Goal: Transaction & Acquisition: Book appointment/travel/reservation

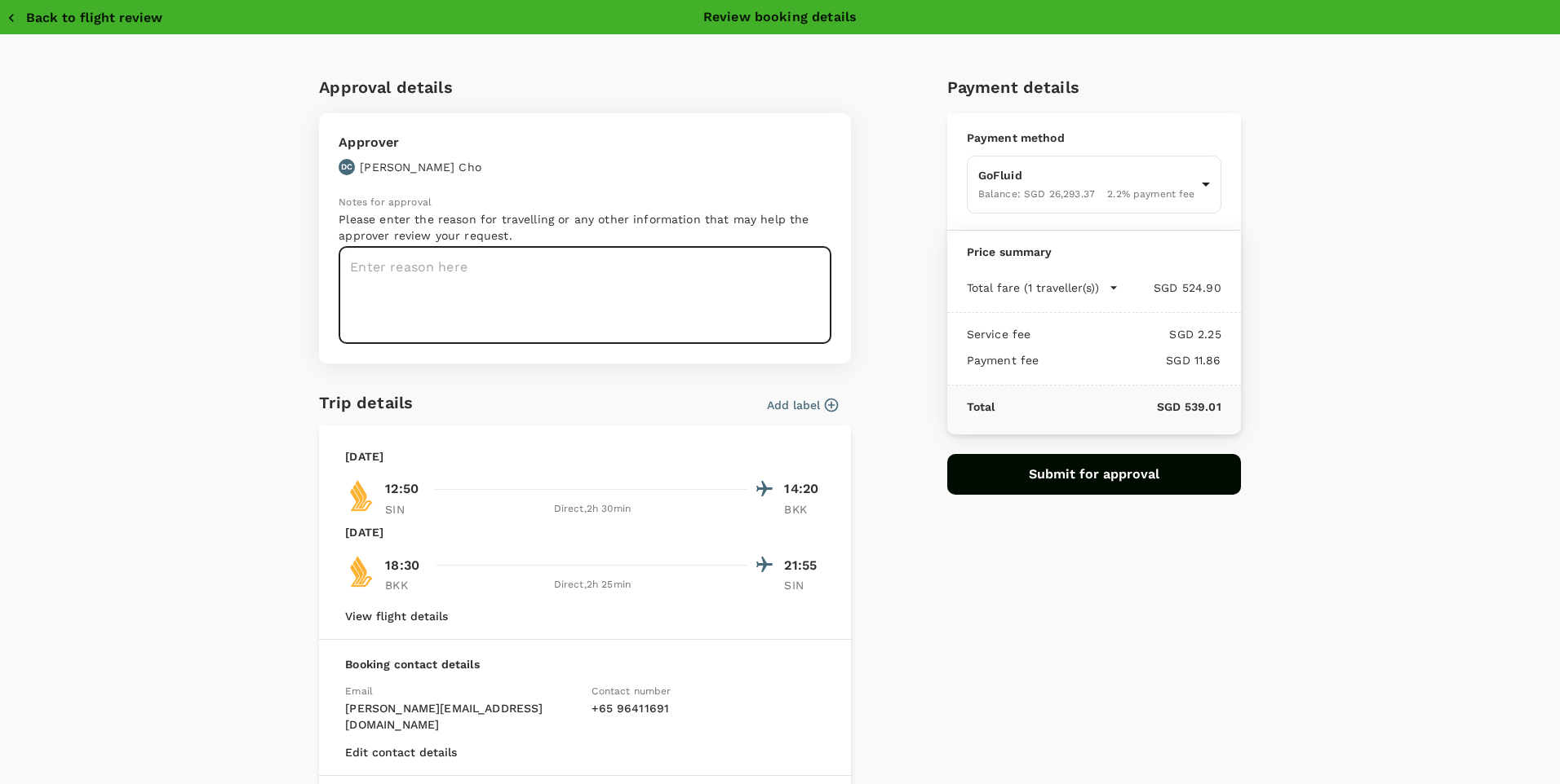
click at [567, 281] on textarea at bounding box center [584, 295] width 493 height 97
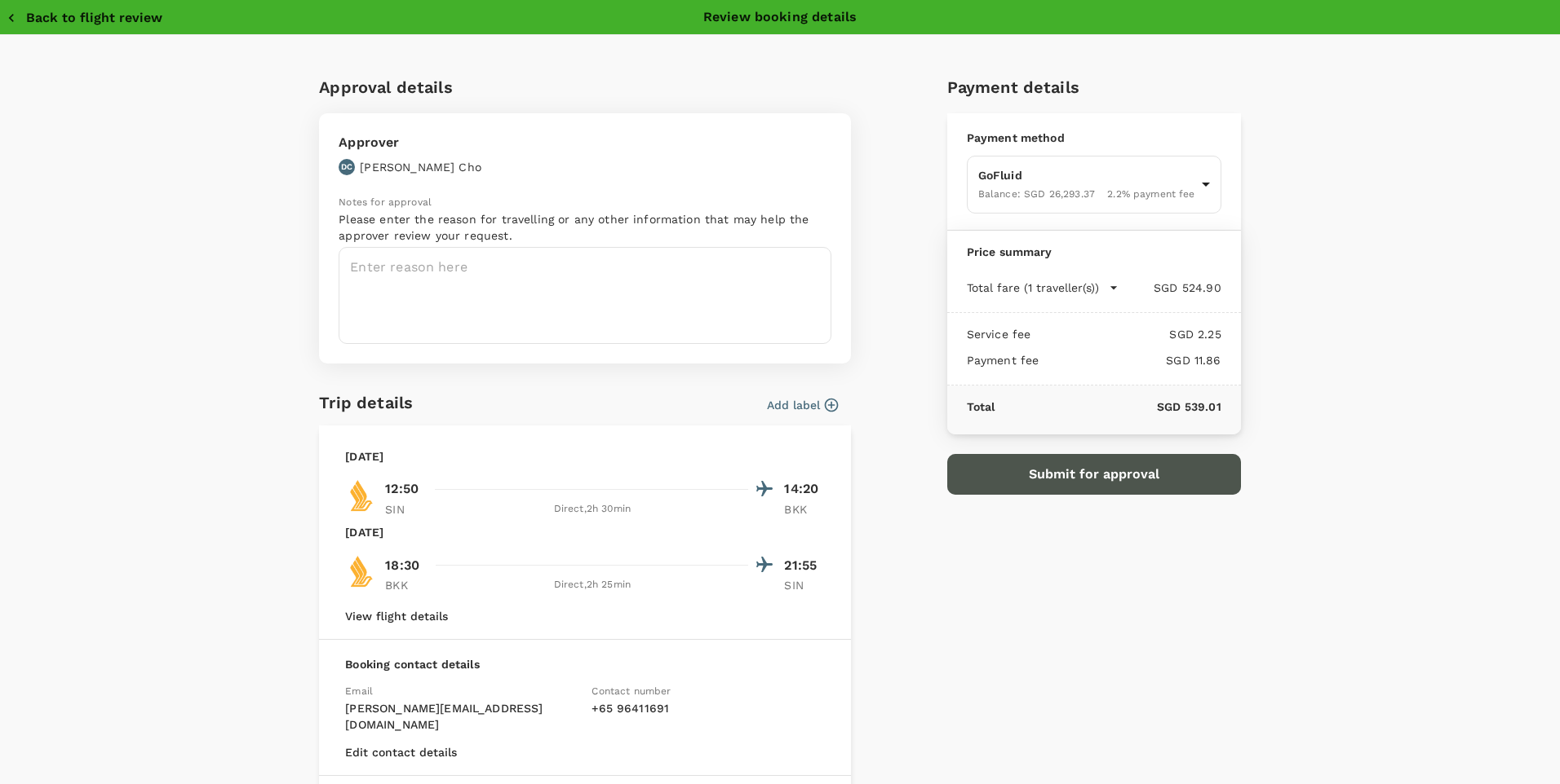
click at [1091, 470] on button "Submit for approval" at bounding box center [1094, 475] width 293 height 41
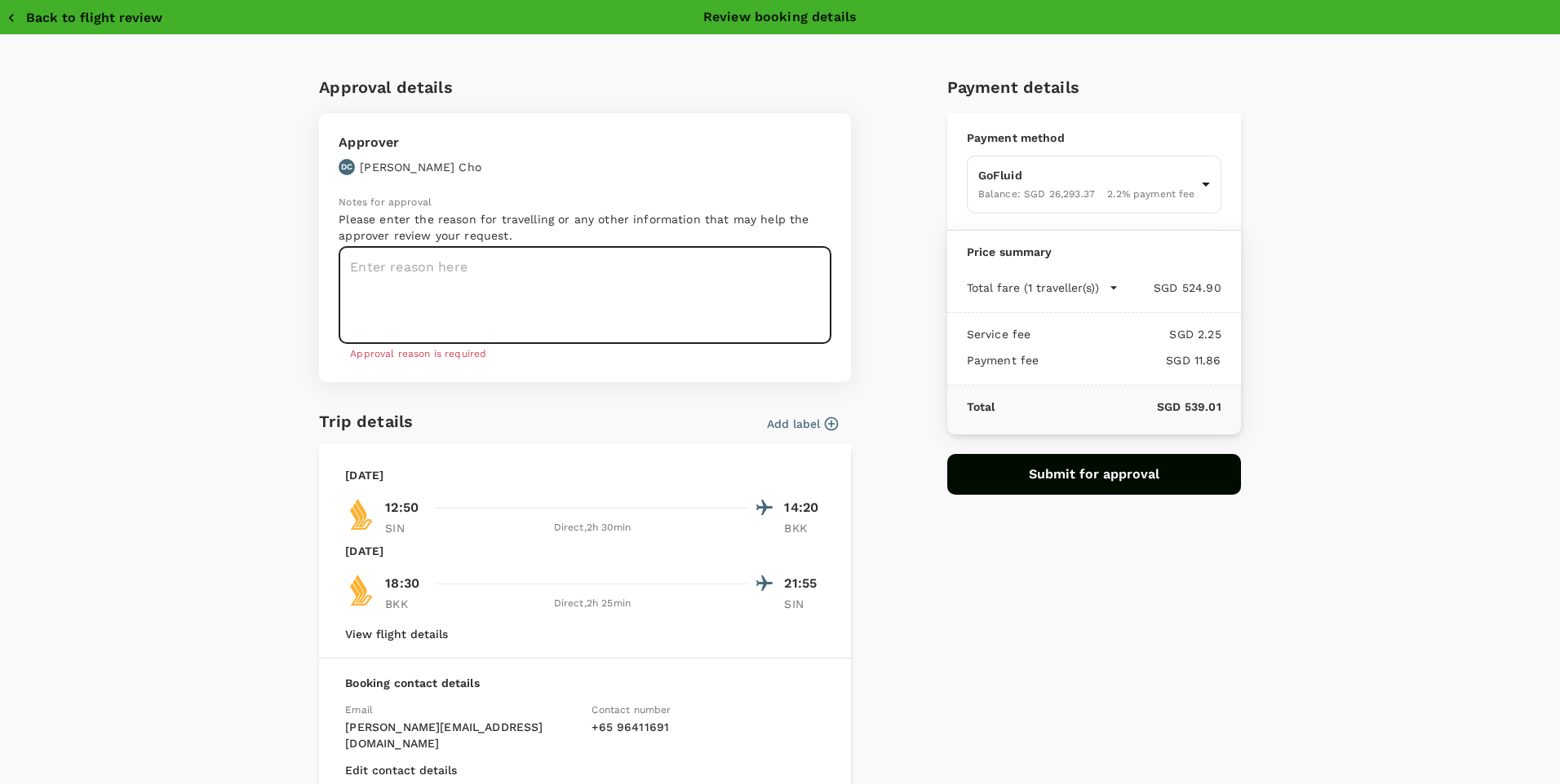
click at [610, 304] on textarea at bounding box center [584, 295] width 493 height 97
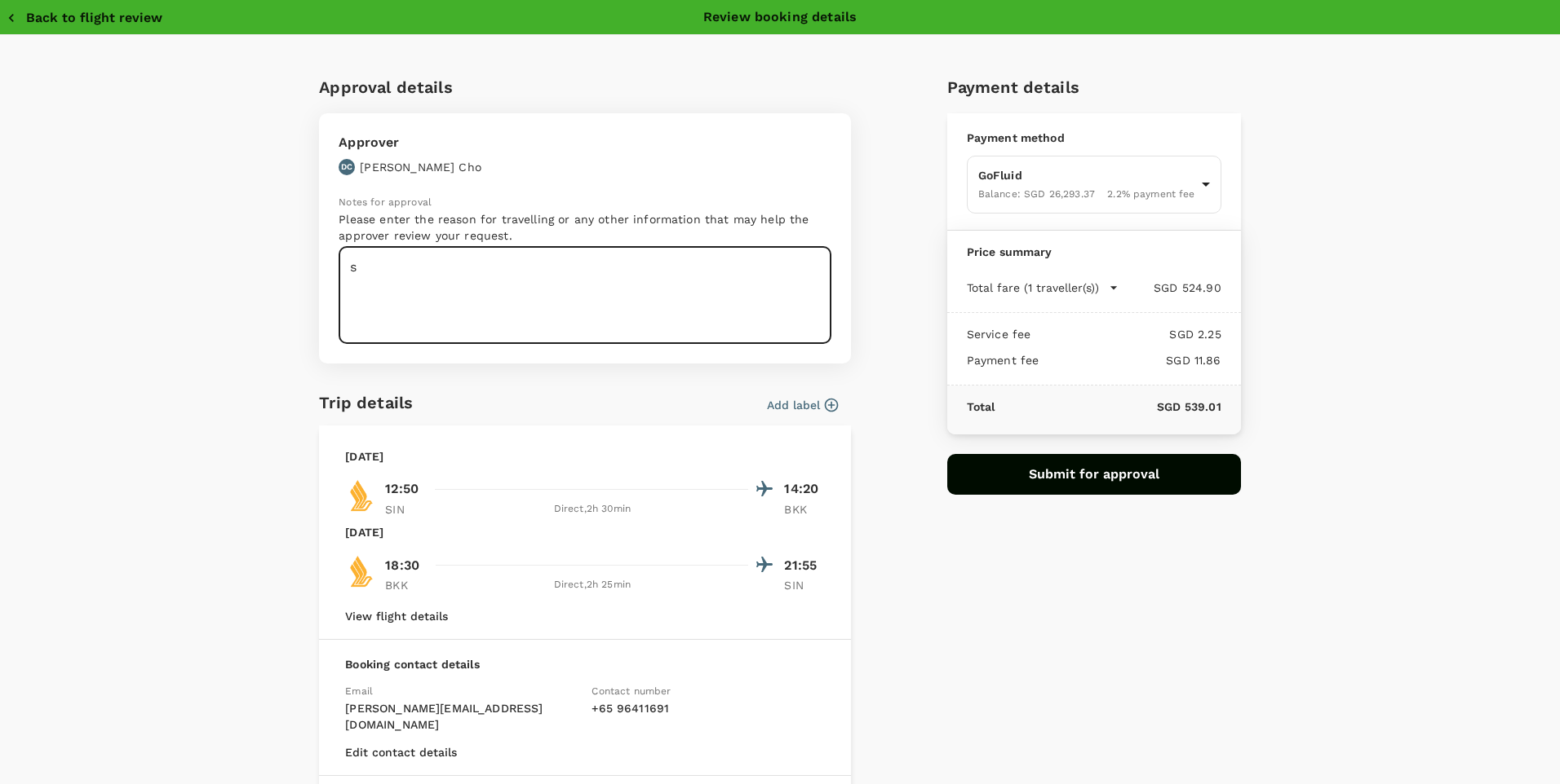
type textarea "s"
type textarea "u"
type textarea "H"
type textarea "h"
type textarea "T"
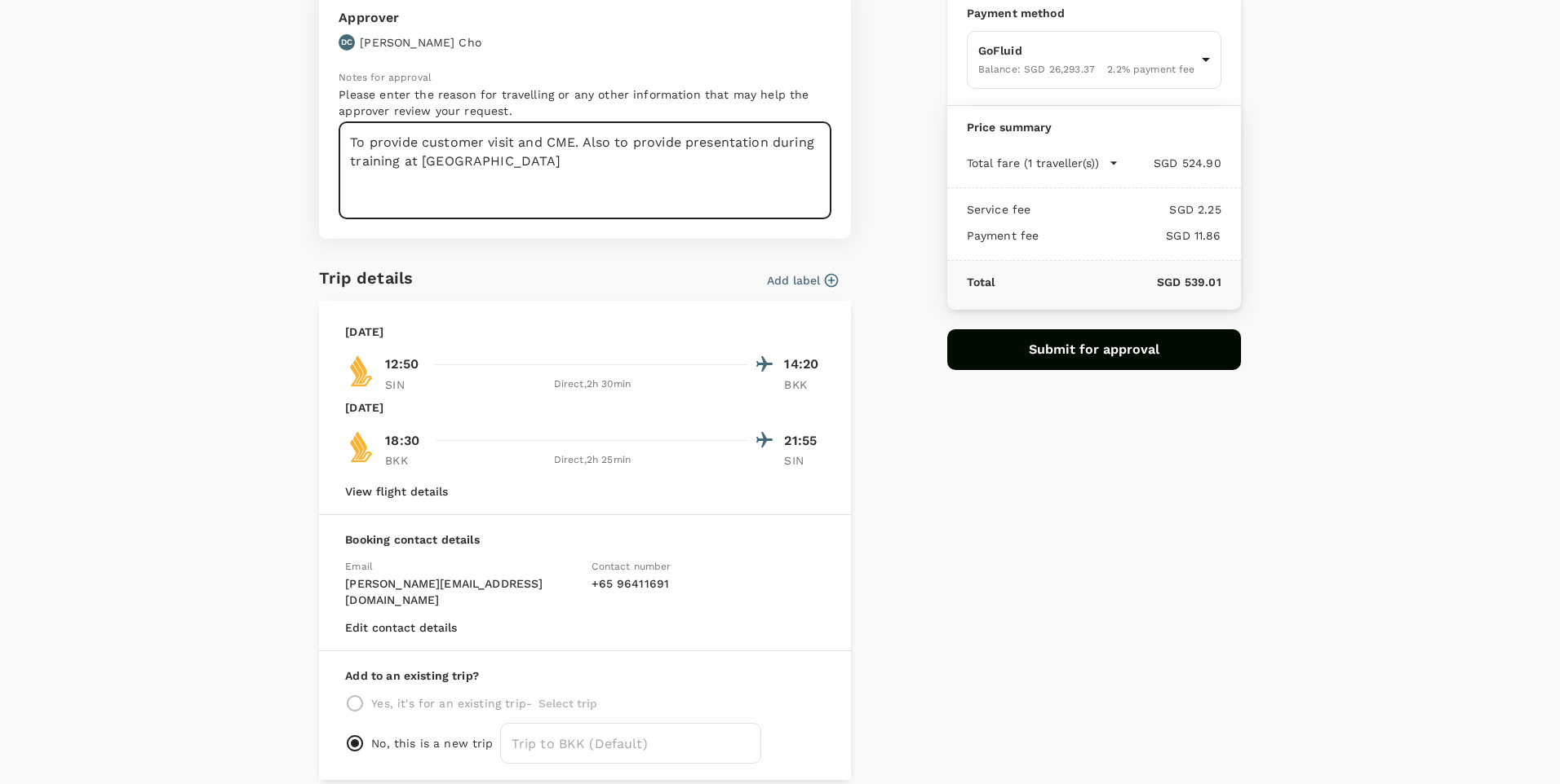
scroll to position [163, 0]
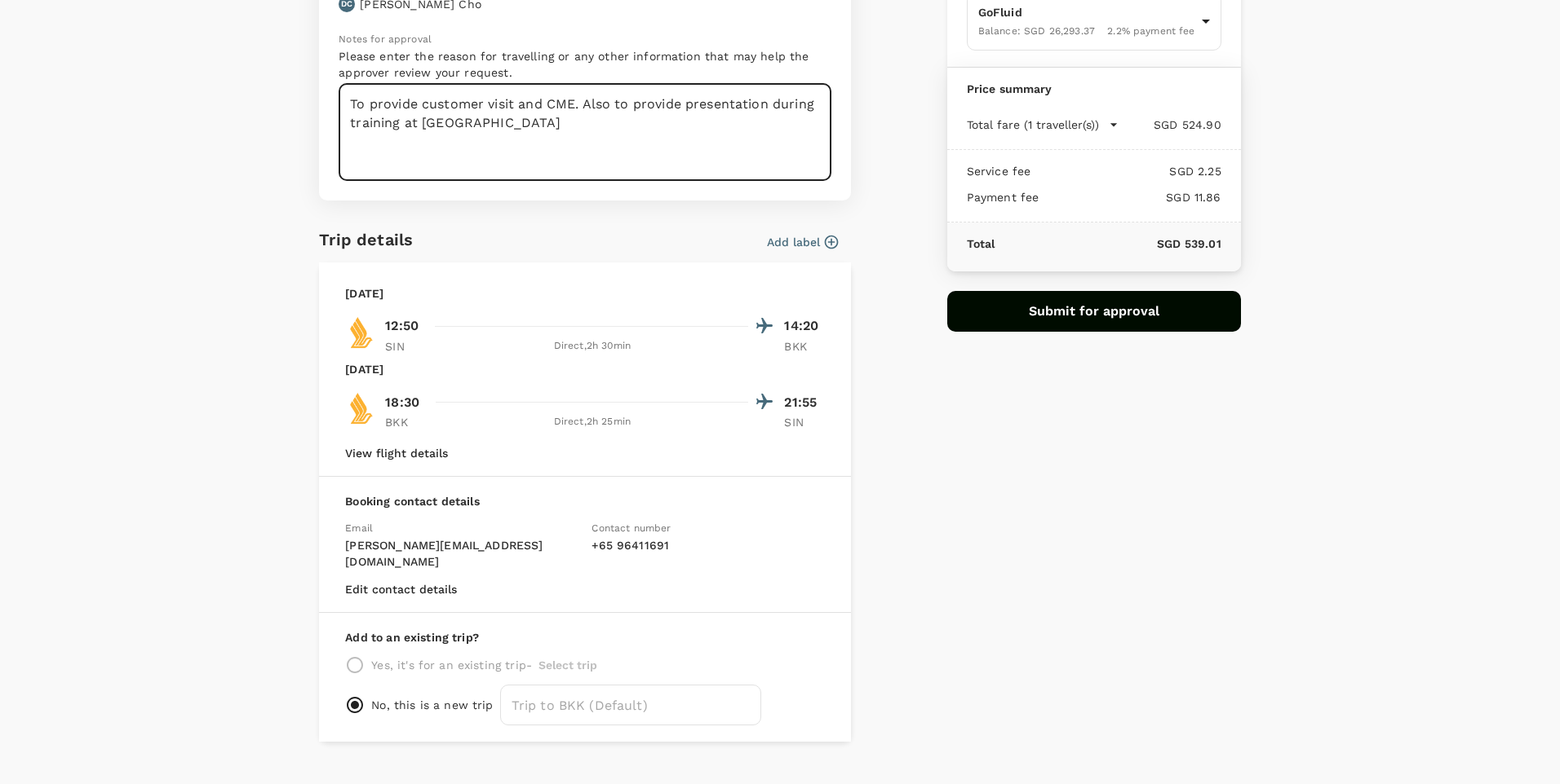
type textarea "To provide customer visit and CME. Also to provide presentation during training…"
click at [1081, 318] on button "Submit for approval" at bounding box center [1094, 312] width 293 height 41
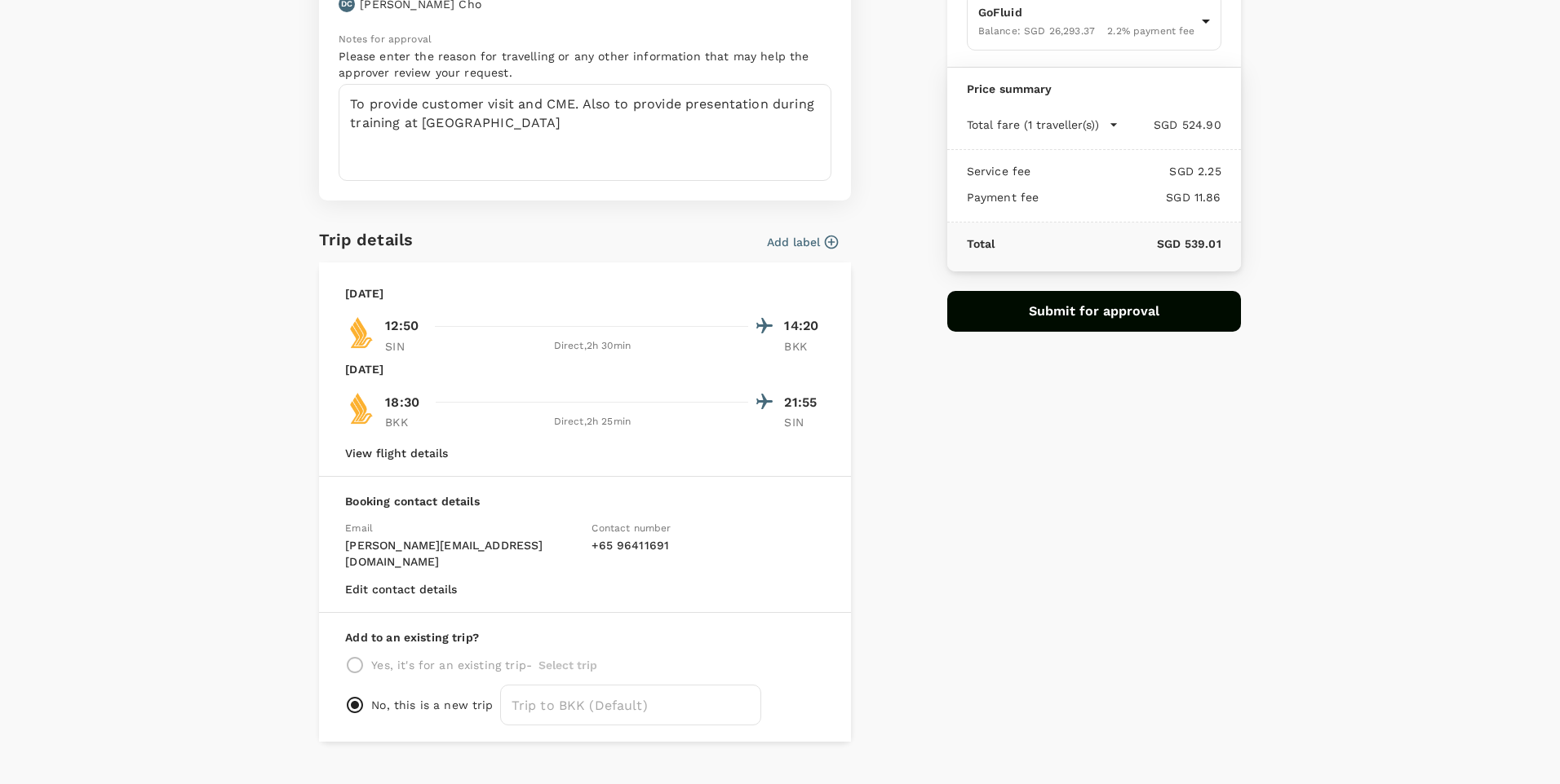
click at [609, 315] on div at bounding box center [601, 326] width 346 height 23
click at [799, 240] on button "Add label" at bounding box center [801, 242] width 71 height 16
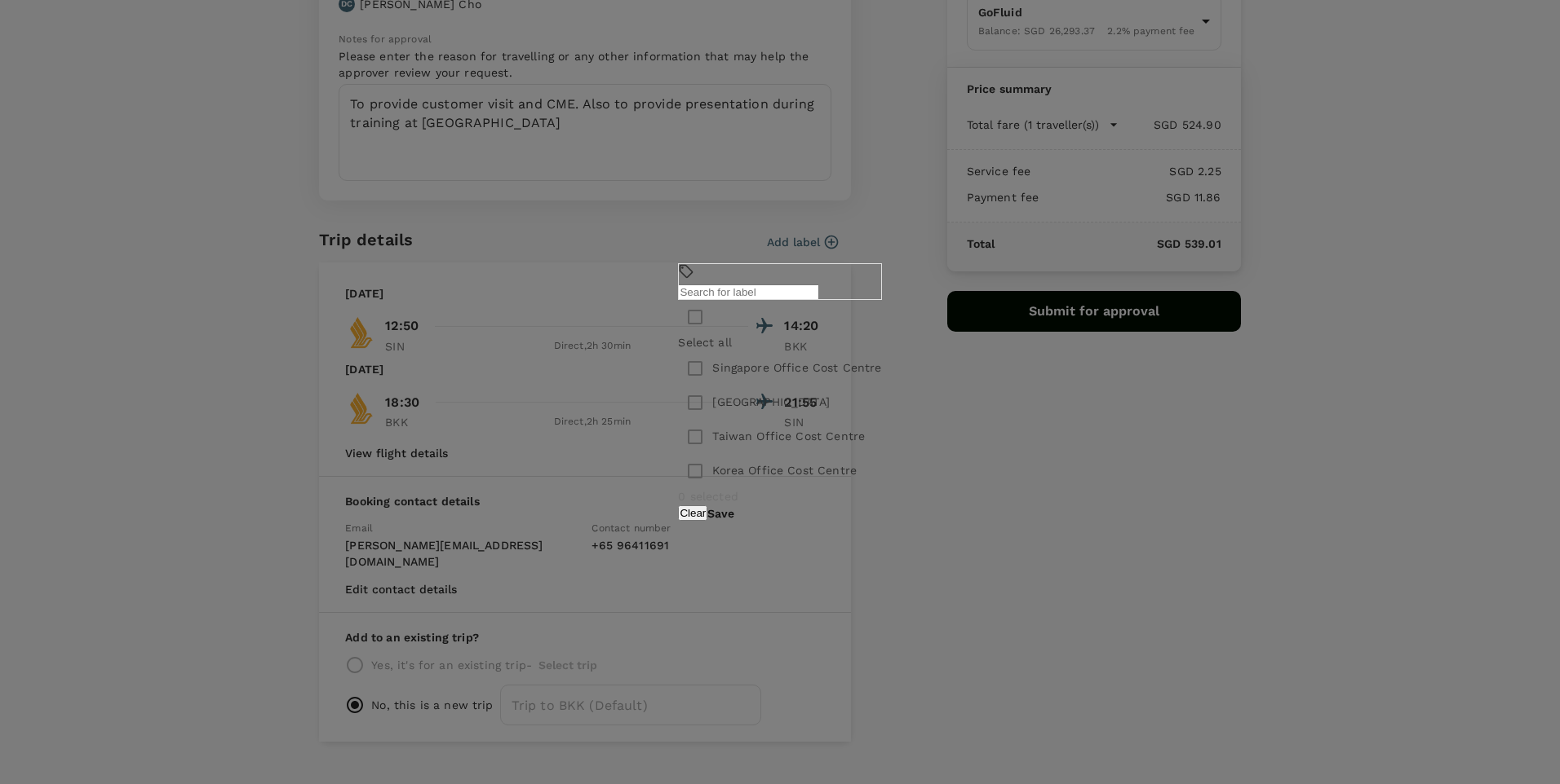
click at [678, 368] on input "checkbox" at bounding box center [695, 368] width 34 height 34
checkbox input "true"
click at [734, 517] on button "Save" at bounding box center [721, 513] width 27 height 13
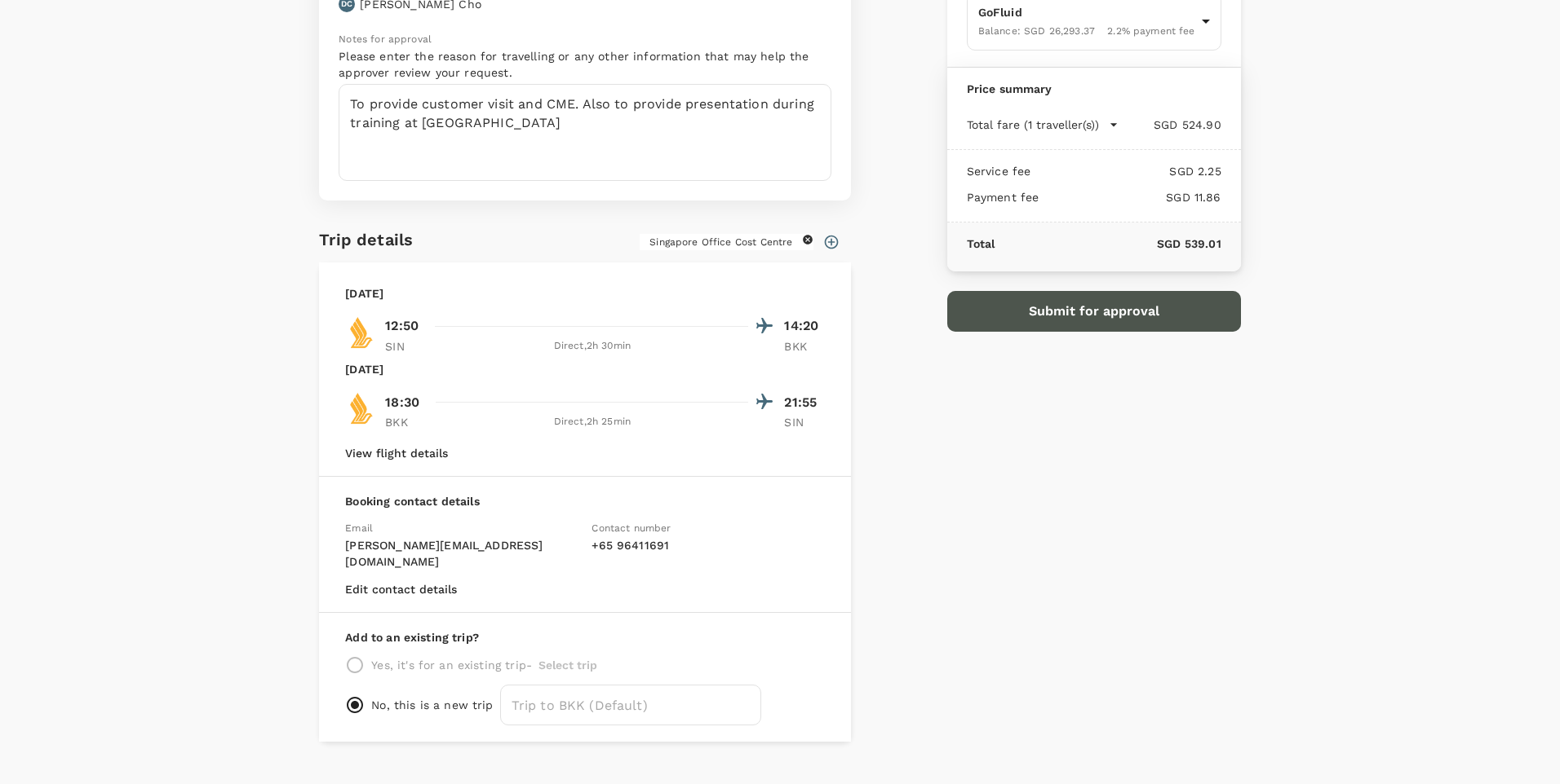
click at [1107, 316] on button "Submit for approval" at bounding box center [1094, 312] width 293 height 41
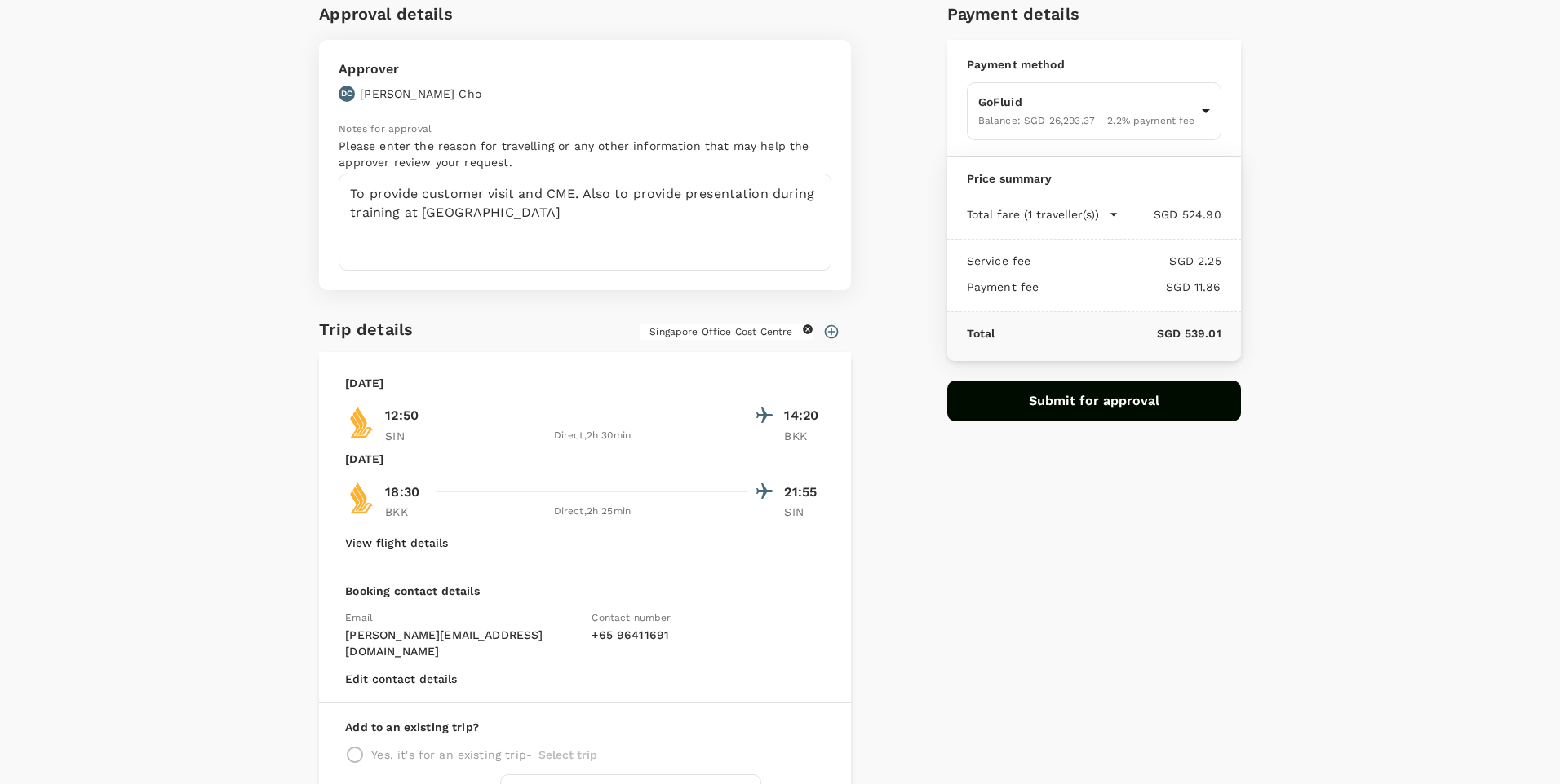
scroll to position [0, 0]
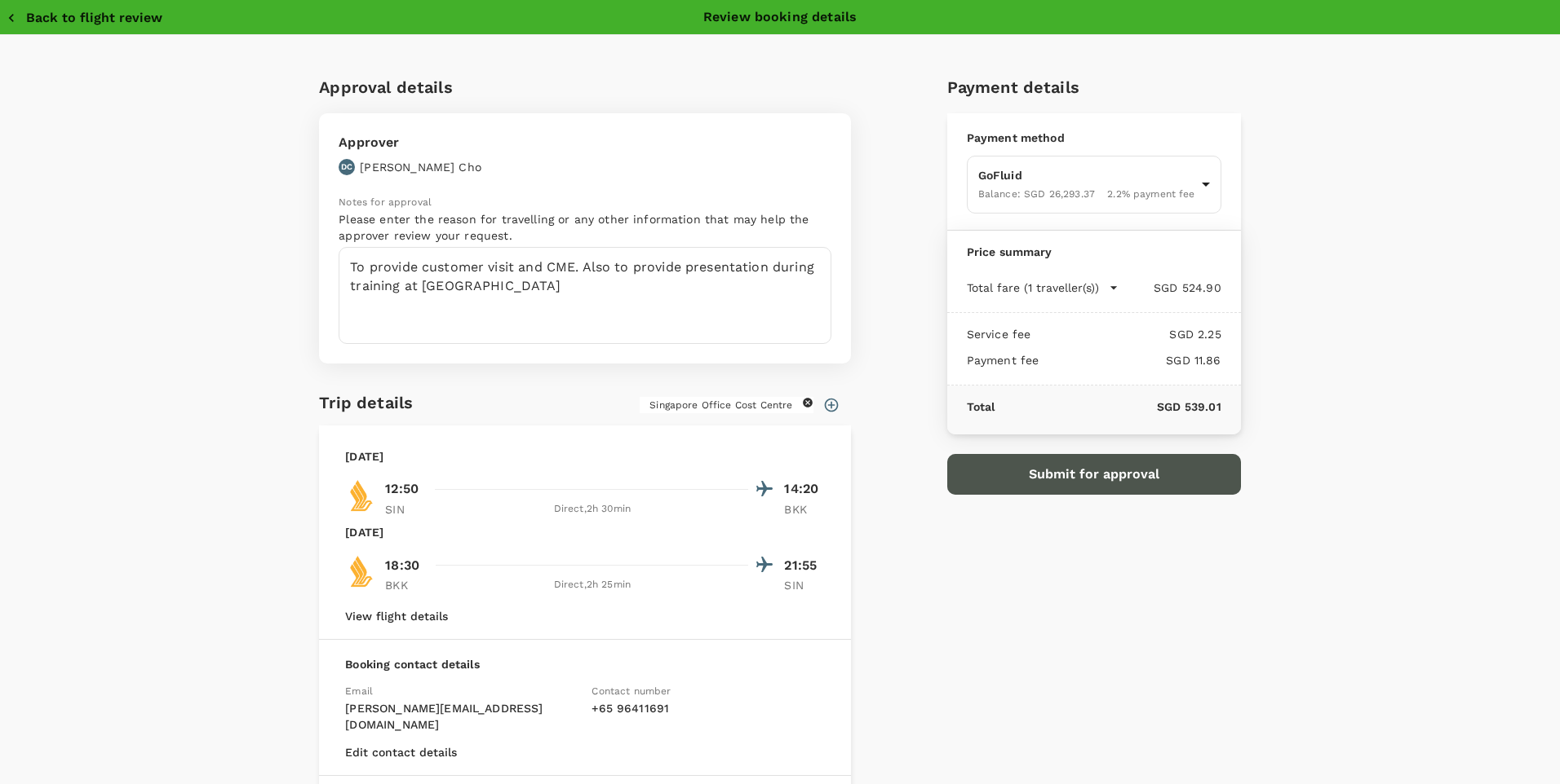
click at [1030, 476] on button "Submit for approval" at bounding box center [1094, 475] width 293 height 41
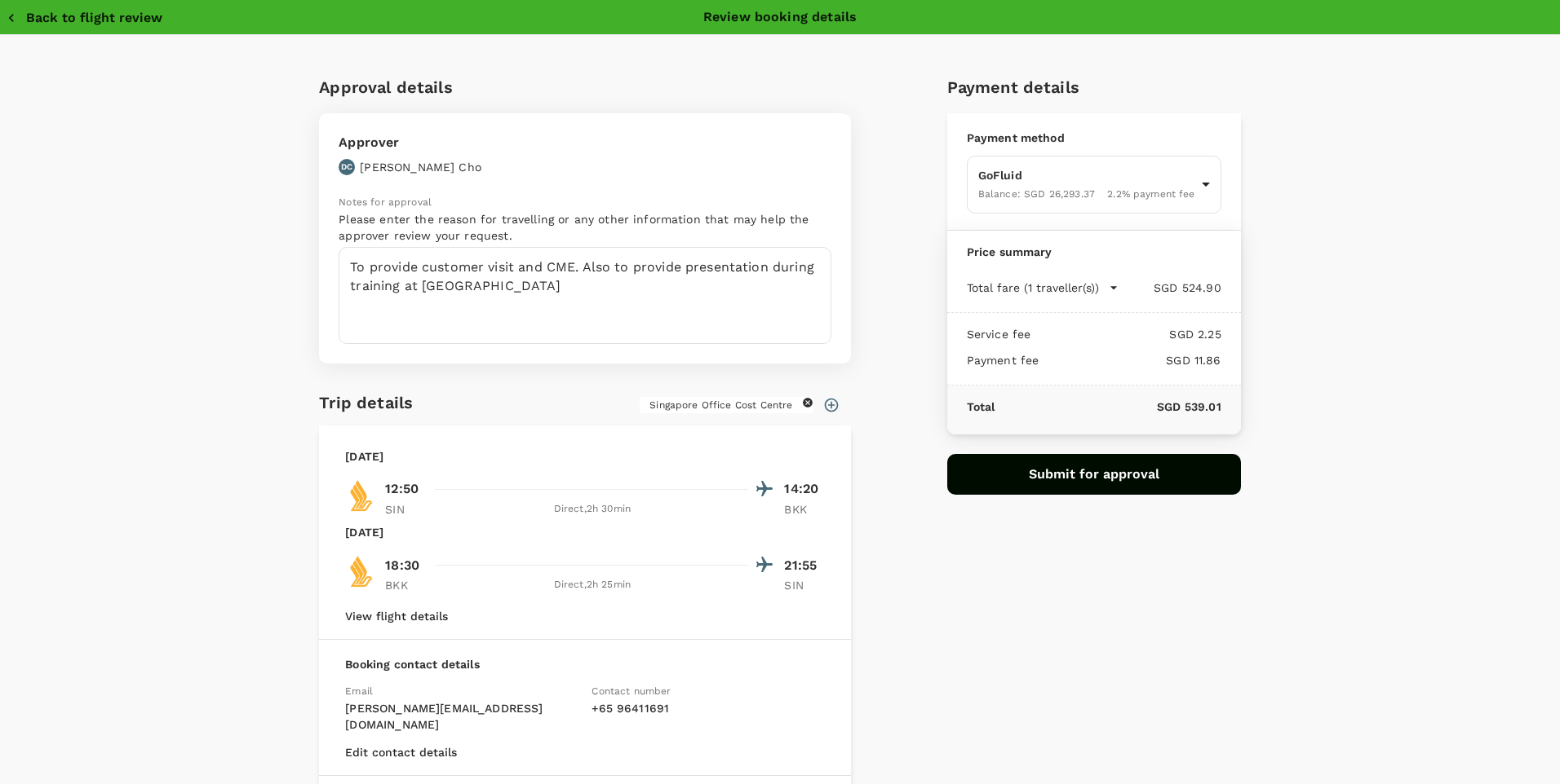
click at [59, 15] on button "Back to flight review" at bounding box center [84, 18] width 156 height 16
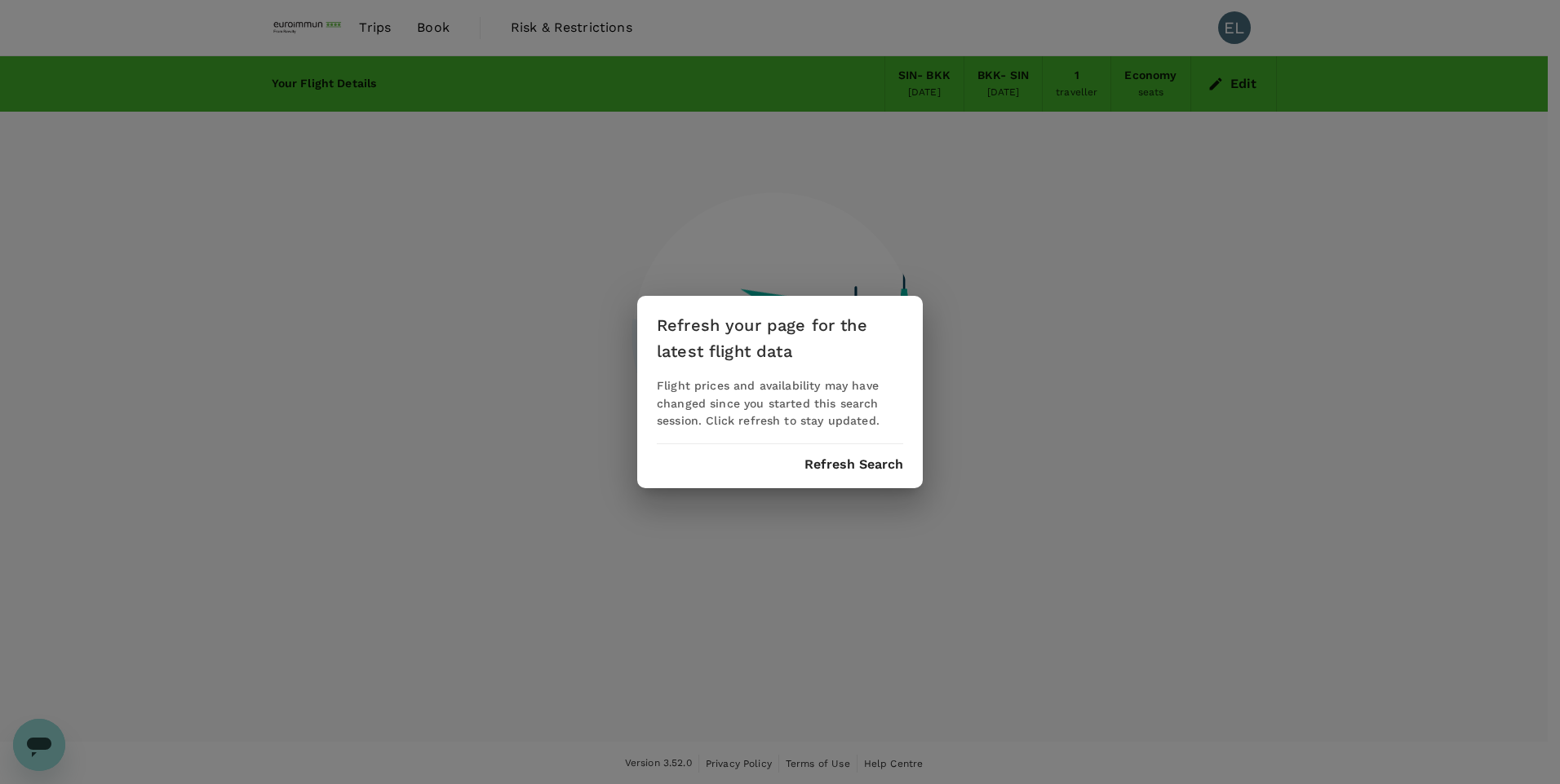
click at [891, 463] on button "Refresh Search" at bounding box center [853, 465] width 98 height 14
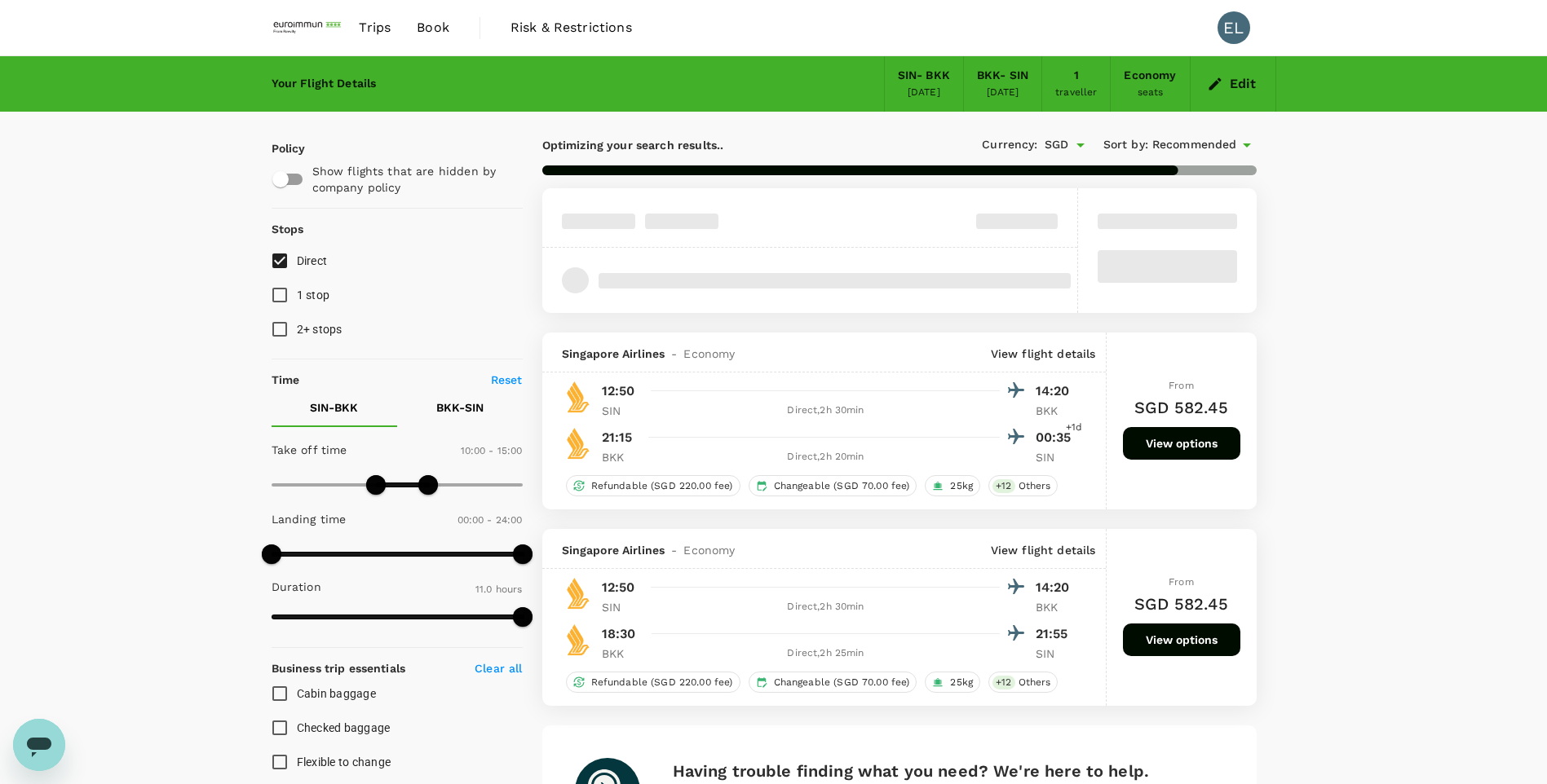
click at [1107, 316] on div "Your Flight Details SIN - BKK 29 Sep 2025 BKK - SIN 02 Oct 2025 1 traveller Eco…" at bounding box center [774, 696] width 1547 height 1280
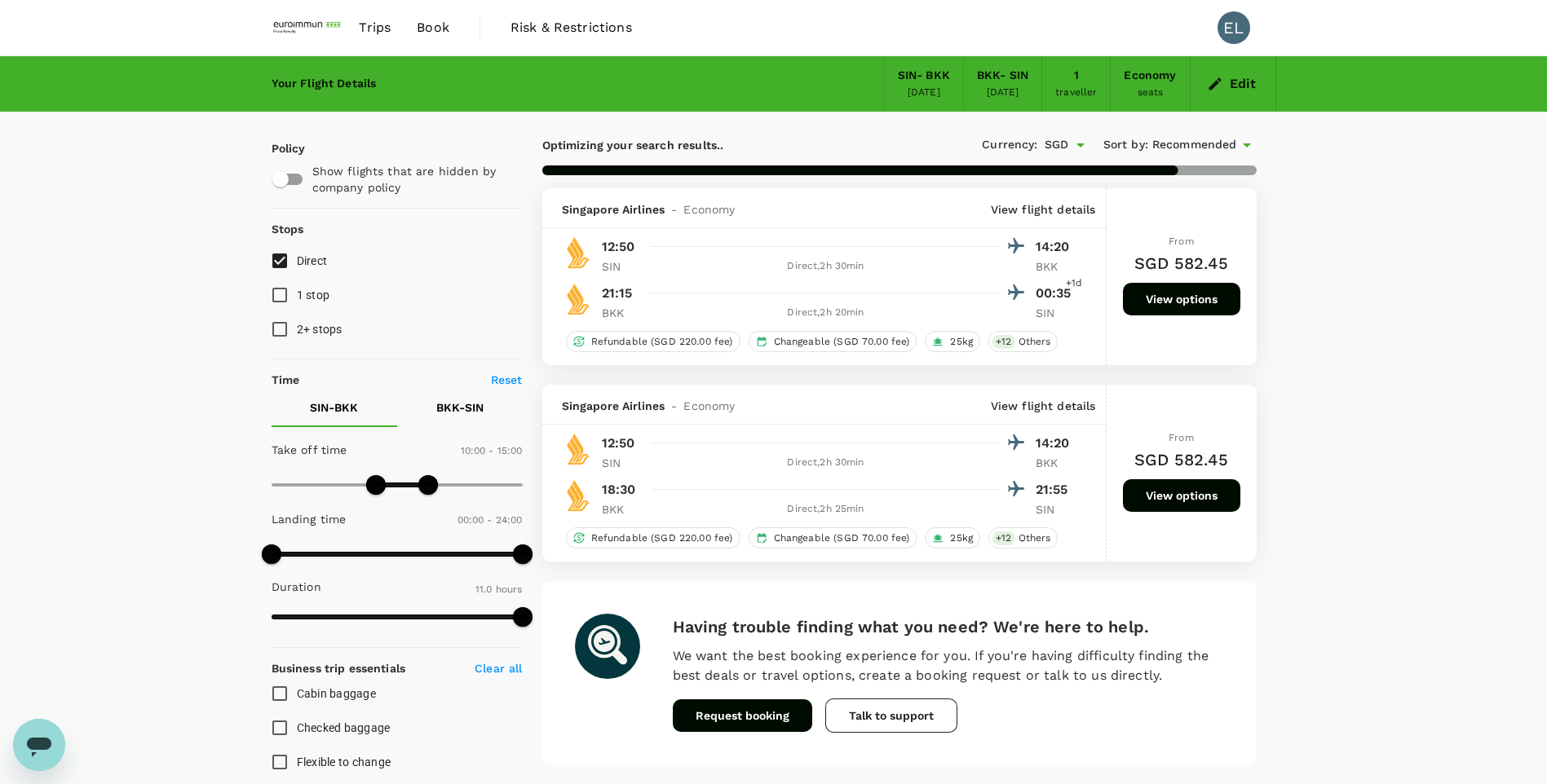
type input "660"
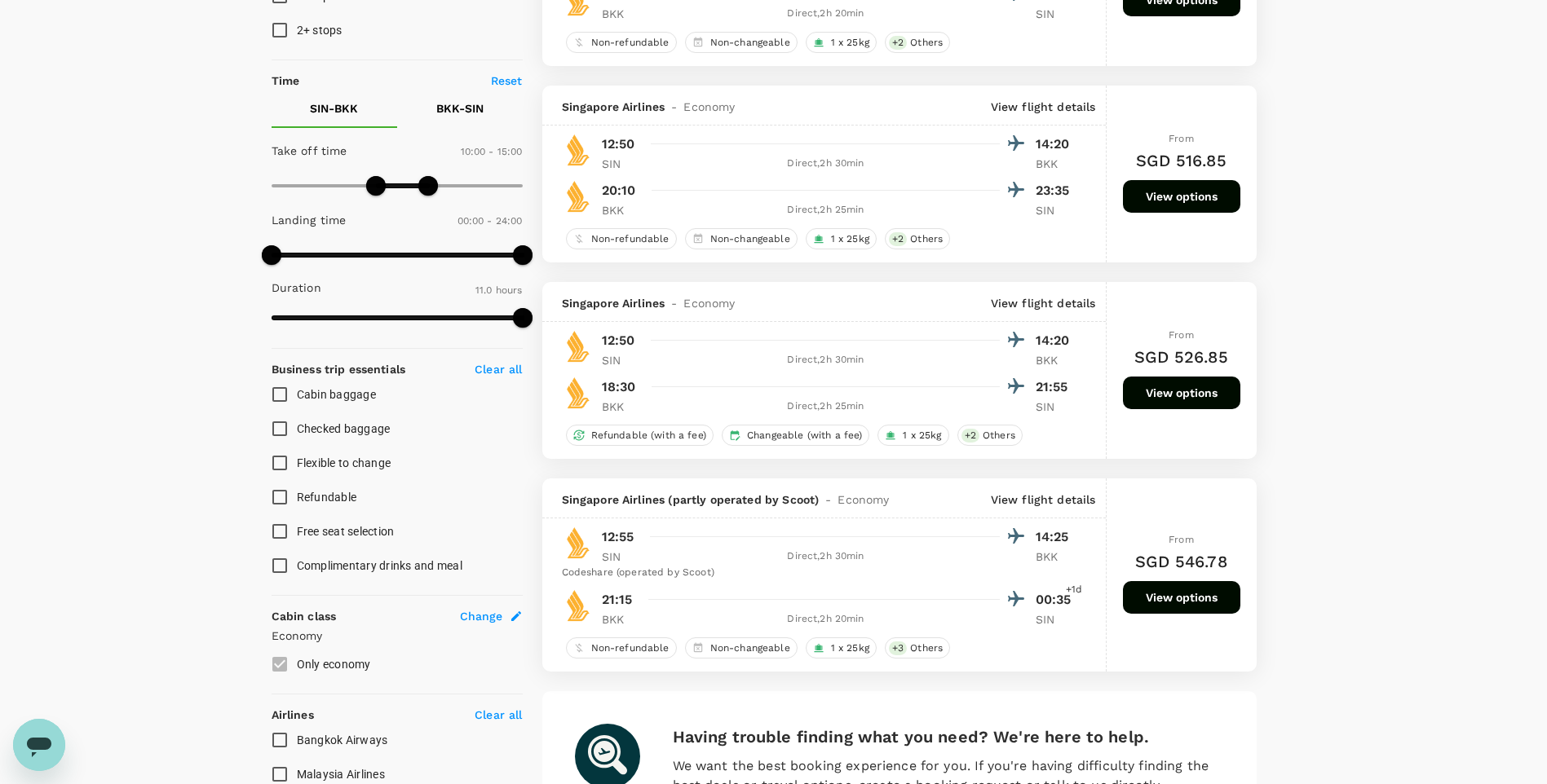
scroll to position [326, 0]
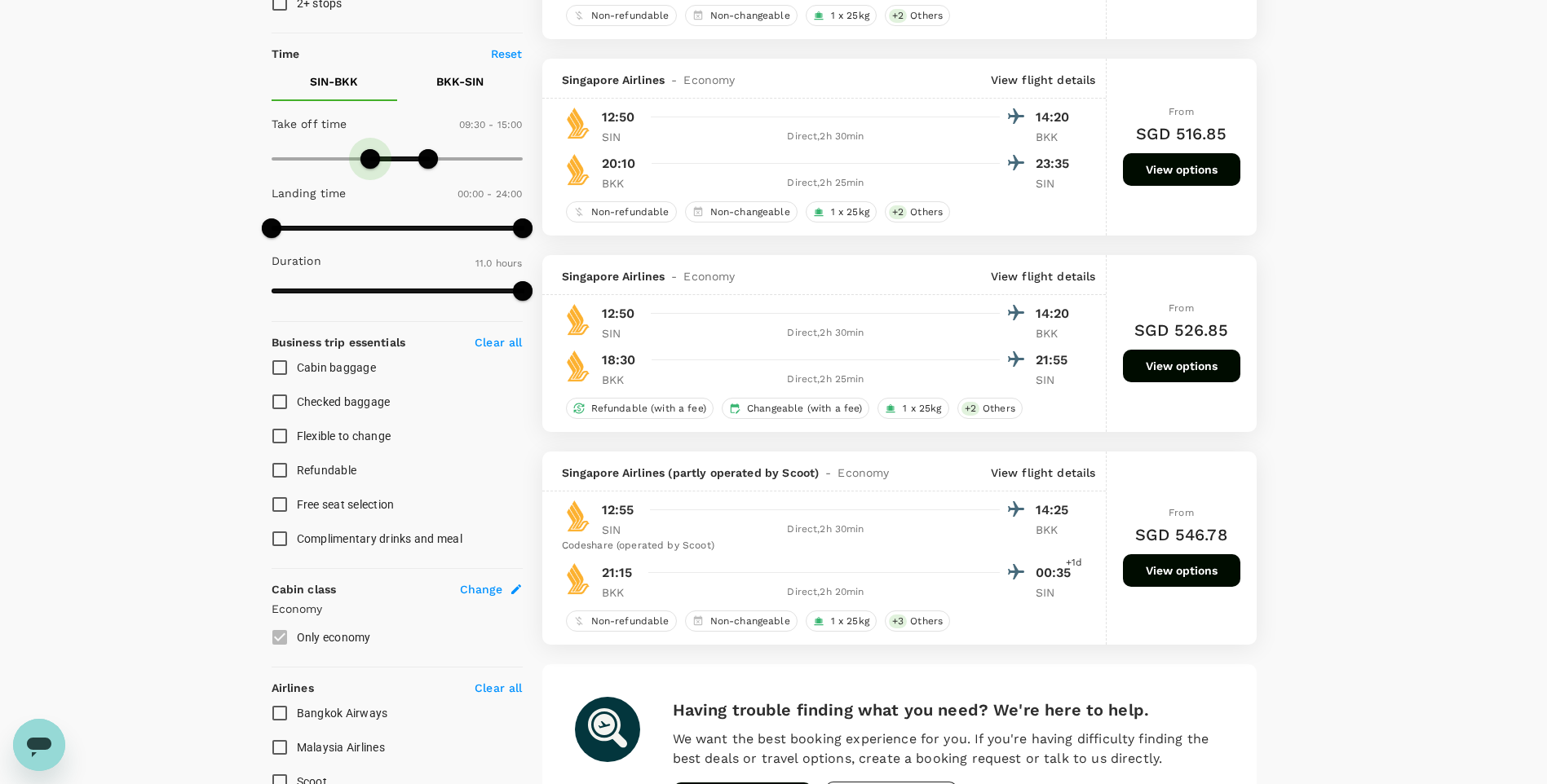
type input "540"
drag, startPoint x: 377, startPoint y: 159, endPoint x: 367, endPoint y: 159, distance: 10.0
click at [367, 159] on span at bounding box center [370, 159] width 20 height 20
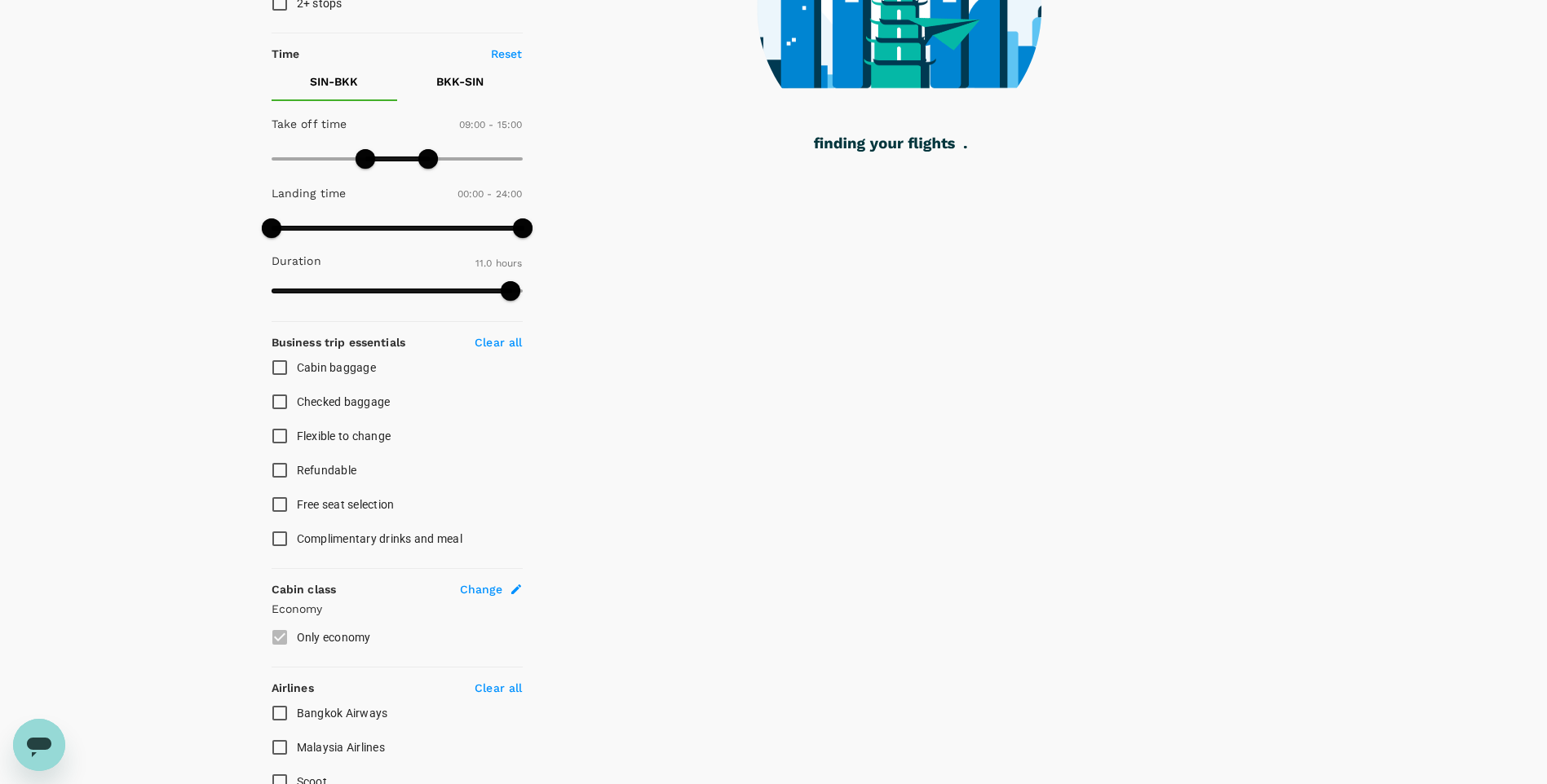
scroll to position [163, 0]
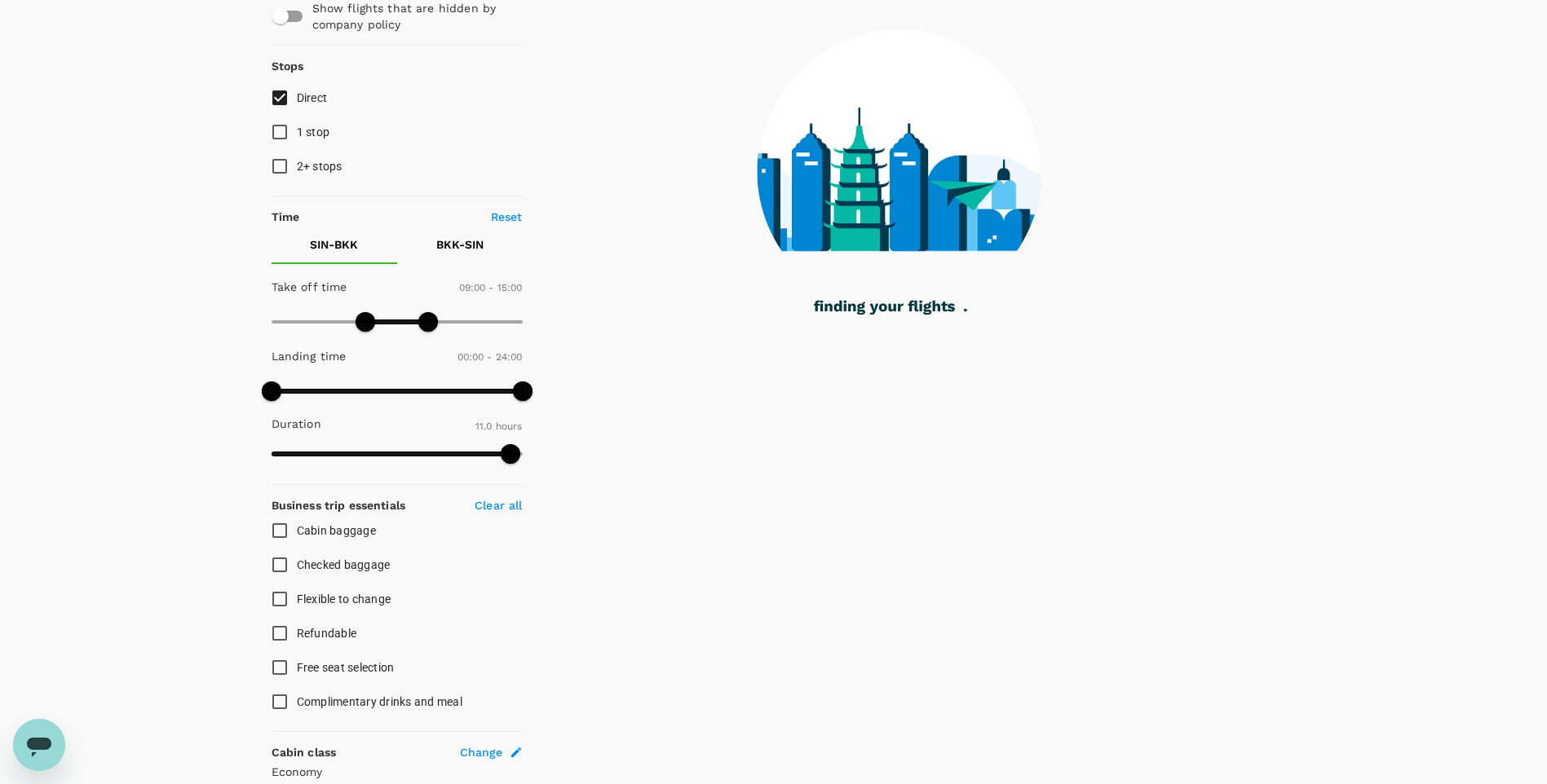
checkbox input "false"
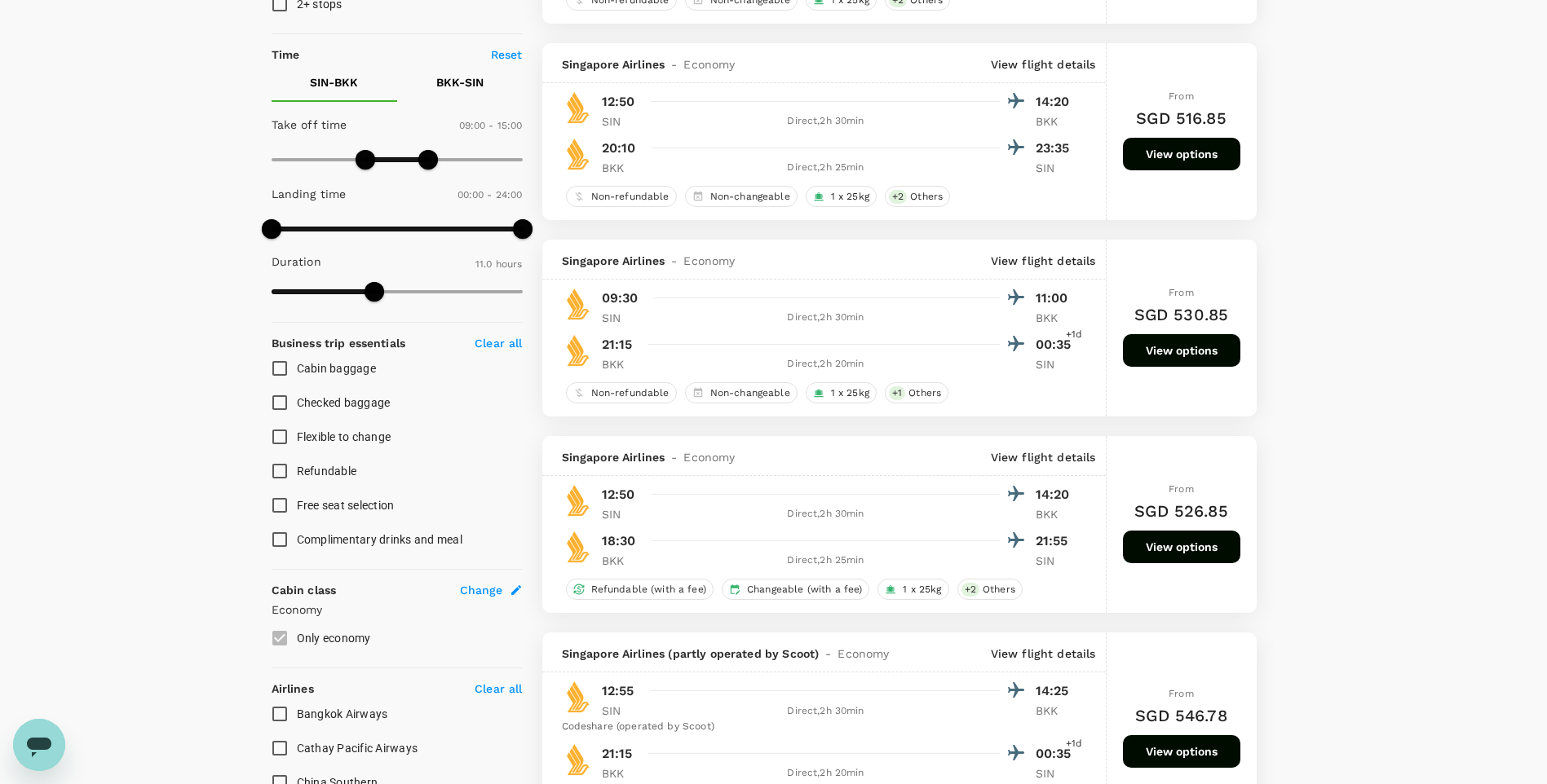
scroll to position [326, 0]
click at [1107, 157] on button "View options" at bounding box center [1181, 153] width 117 height 32
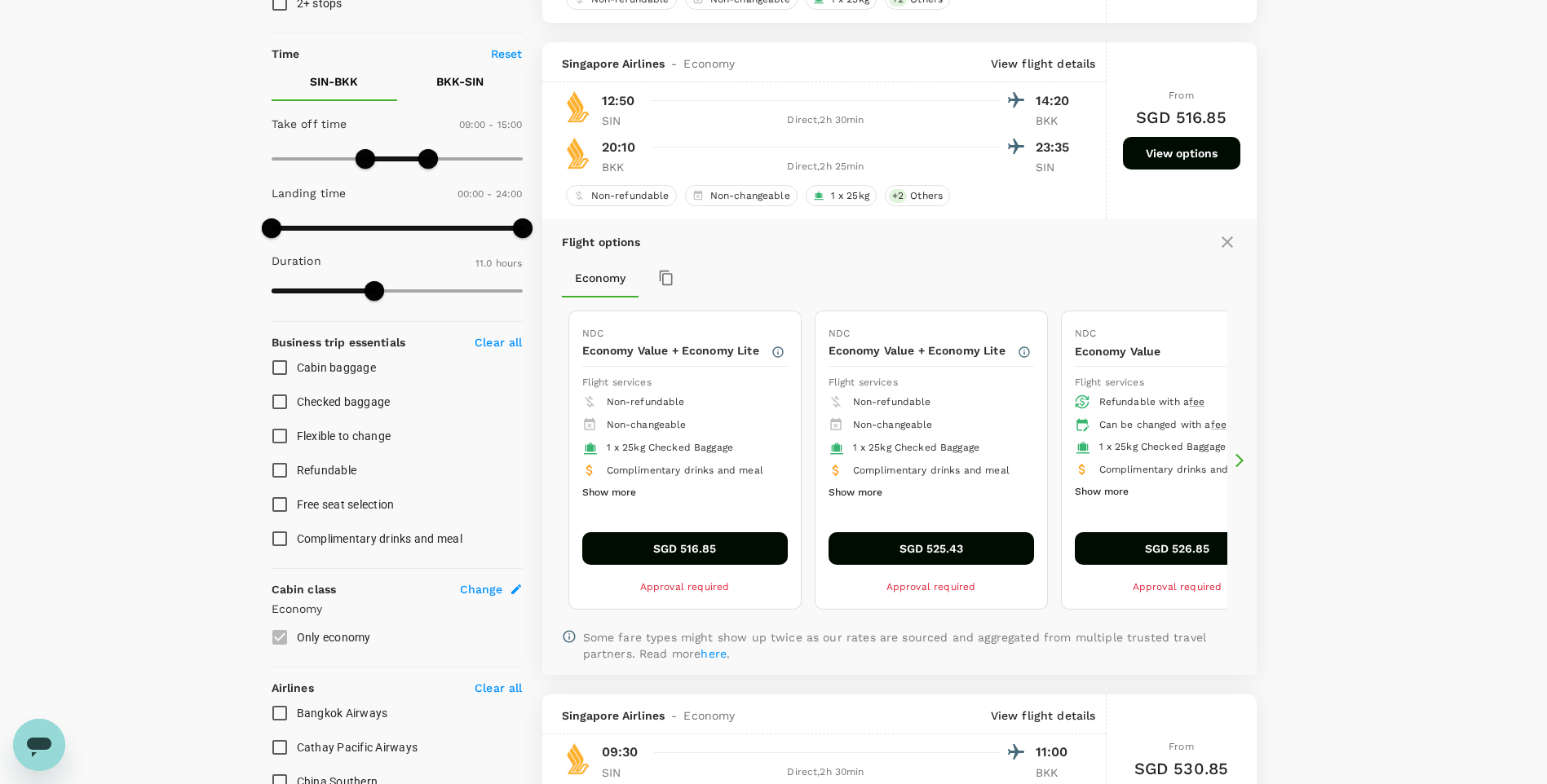
scroll to position [368, 0]
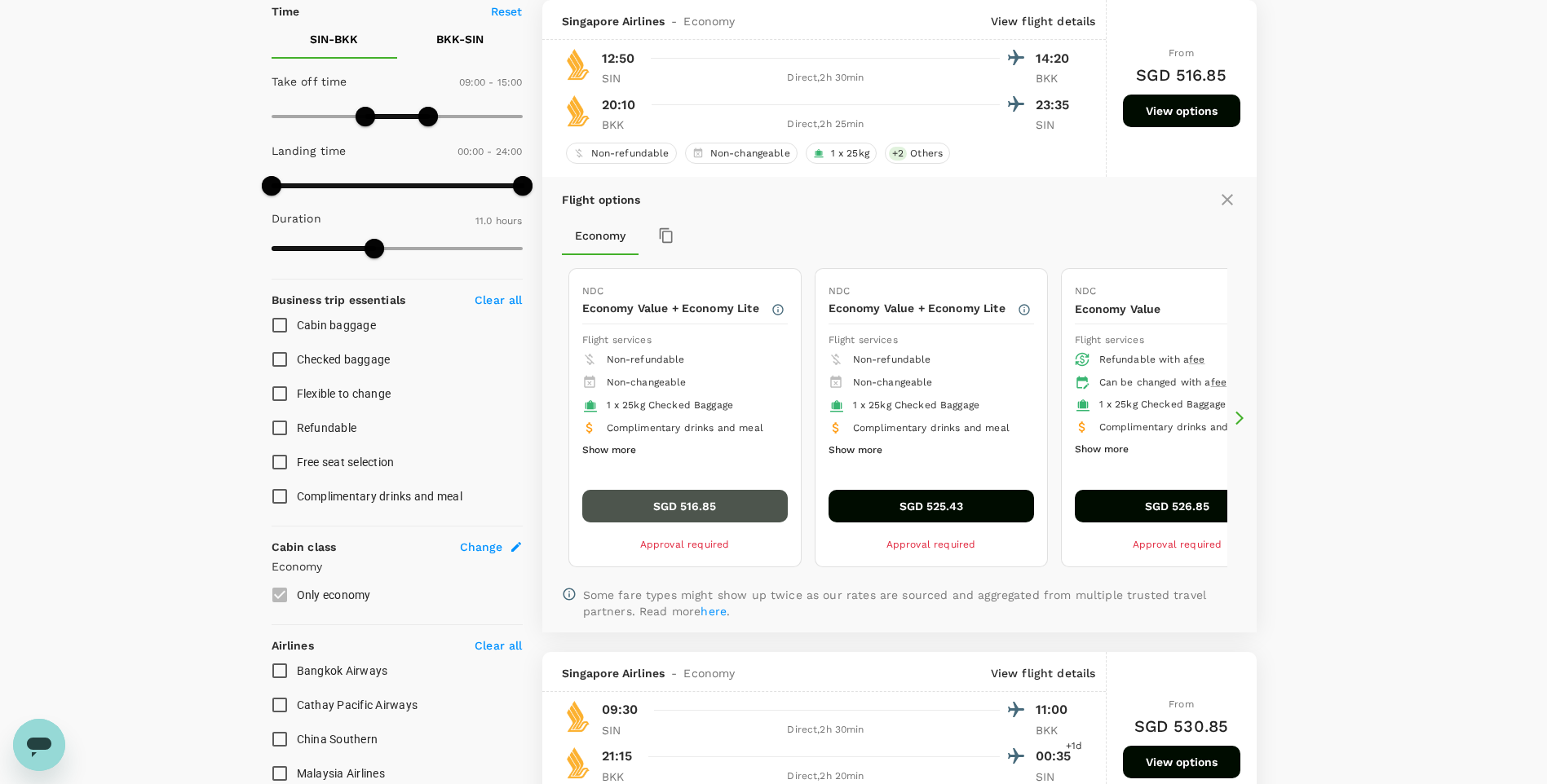
click at [719, 505] on button "SGD 516.85" at bounding box center [685, 506] width 206 height 32
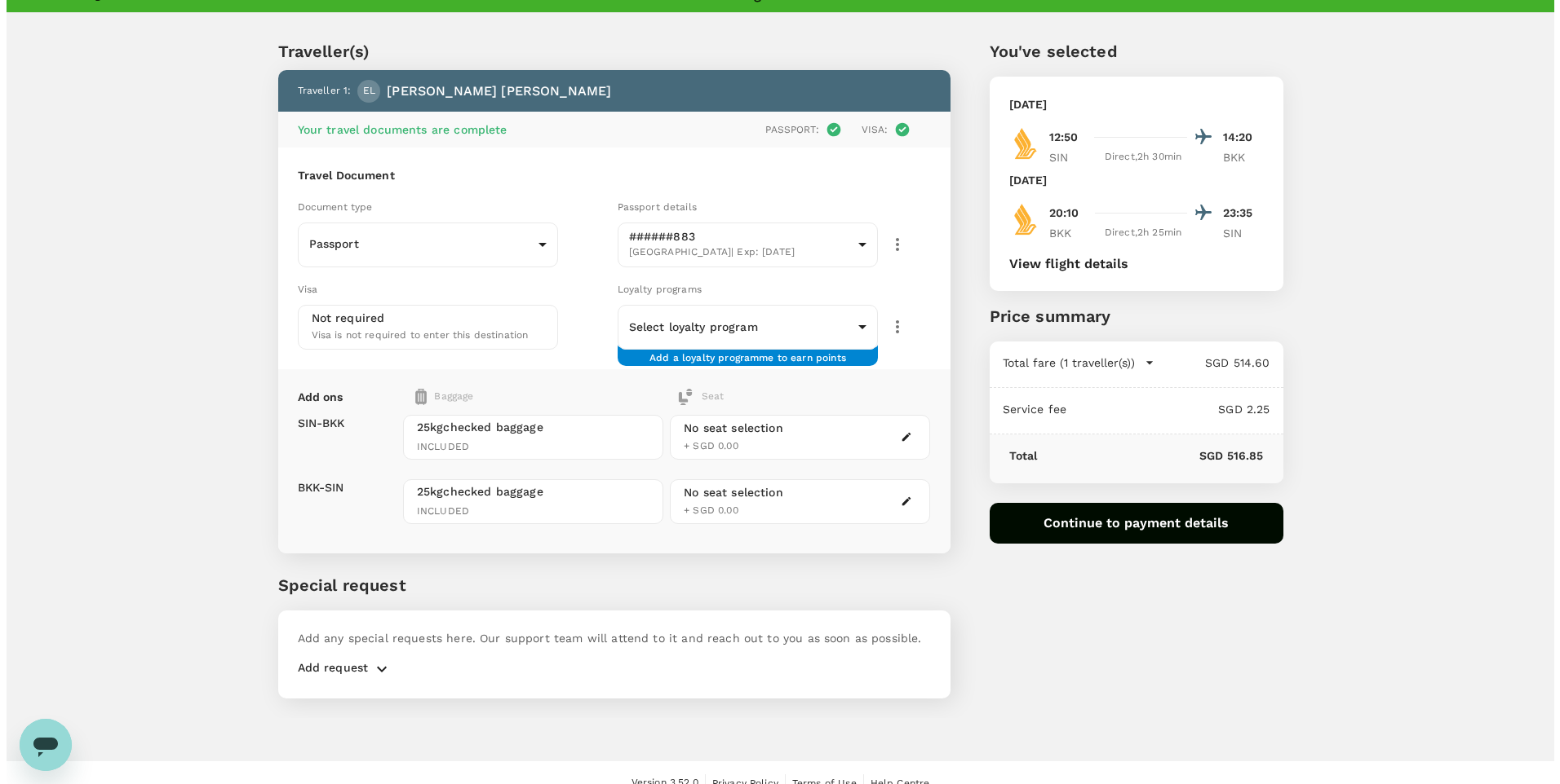
scroll to position [44, 0]
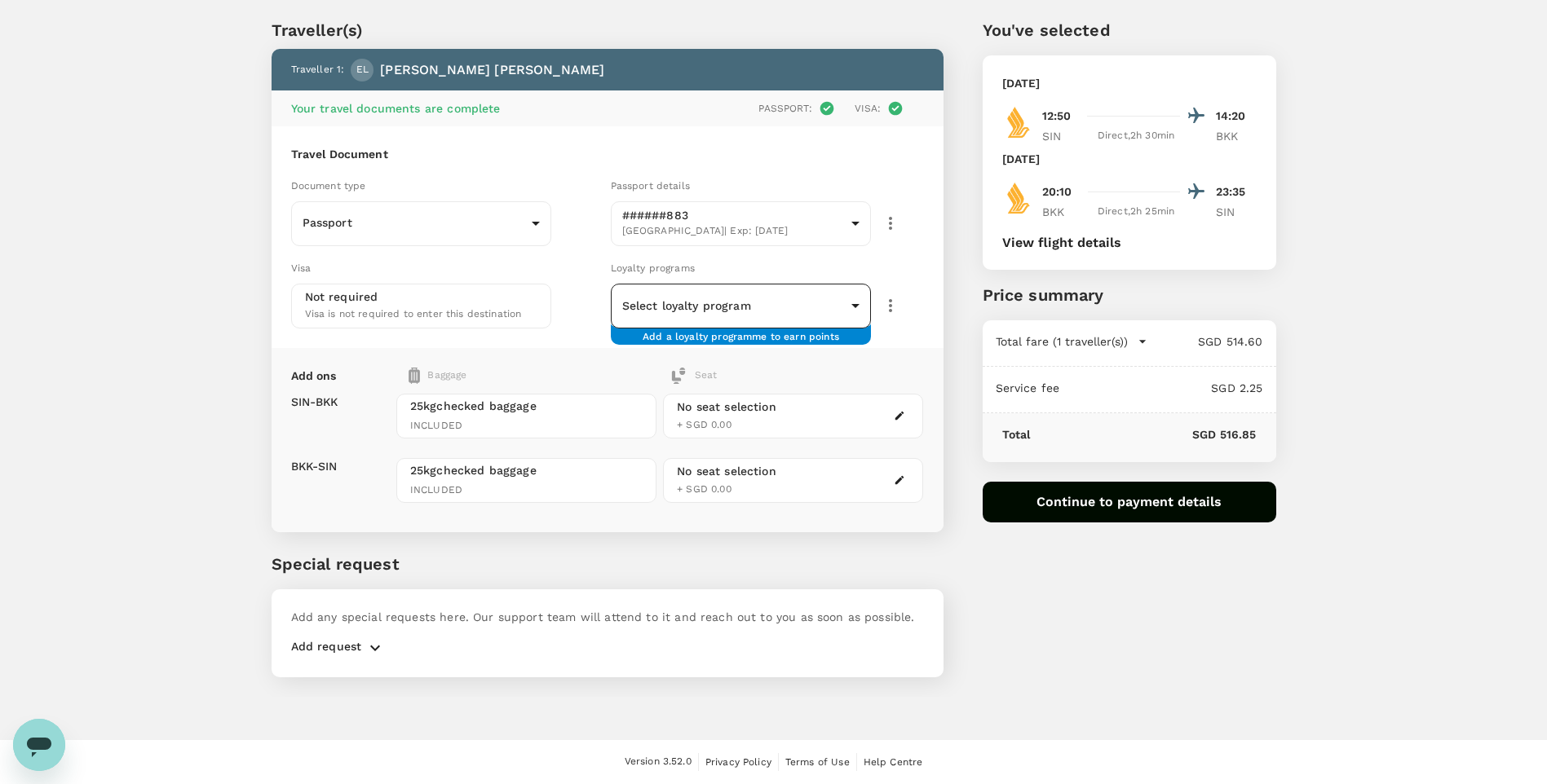
click at [839, 301] on body "Back to flight results Flight review Traveller(s) Traveller 1 : EL Esther Yegyu…" at bounding box center [774, 370] width 1547 height 829
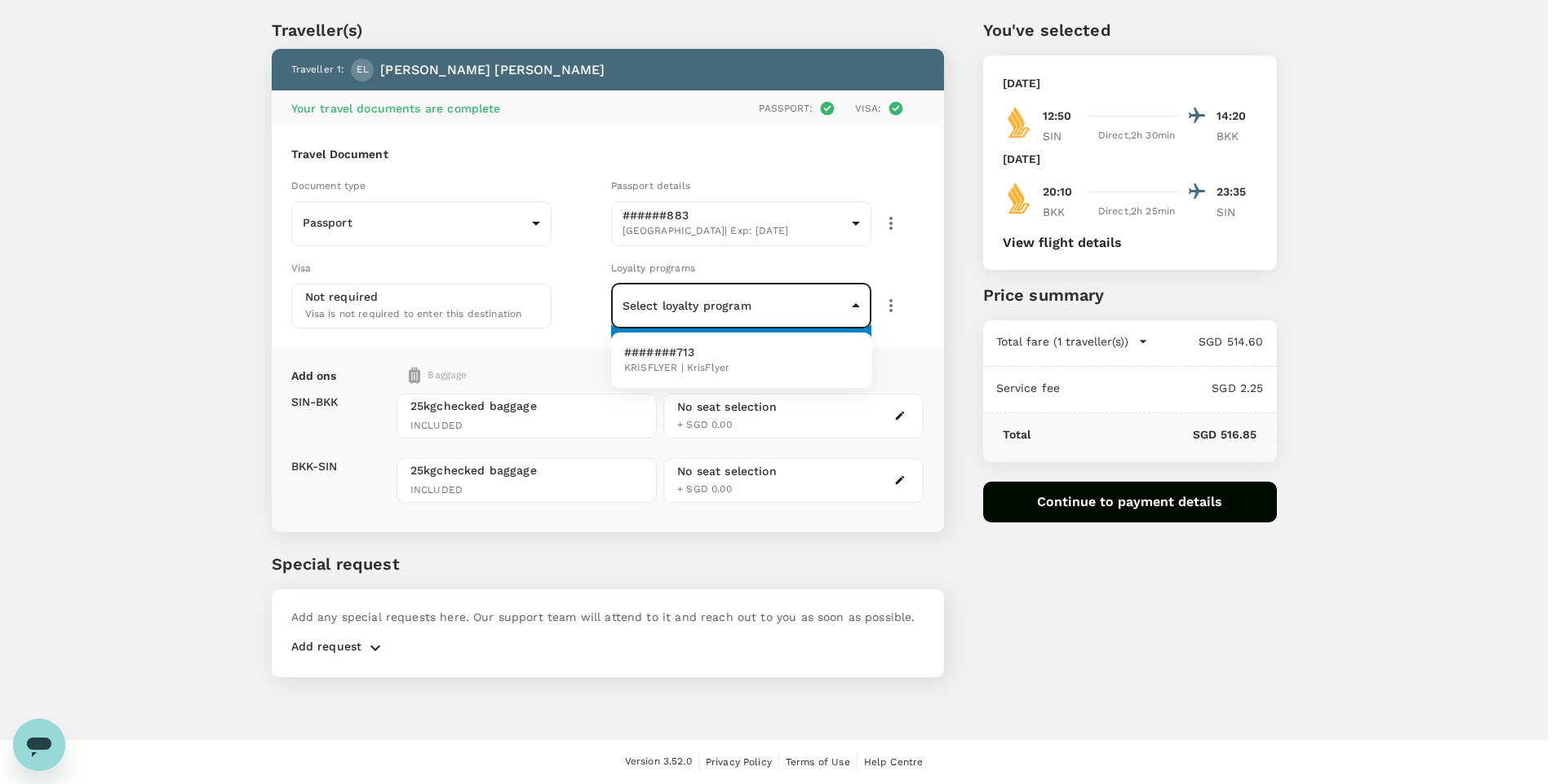
click at [797, 362] on li "#######713 KRISFLYER | KrisFlyer" at bounding box center [742, 359] width 261 height 42
type input "c2999269-a867-4af2-9700-4265448ba4b2"
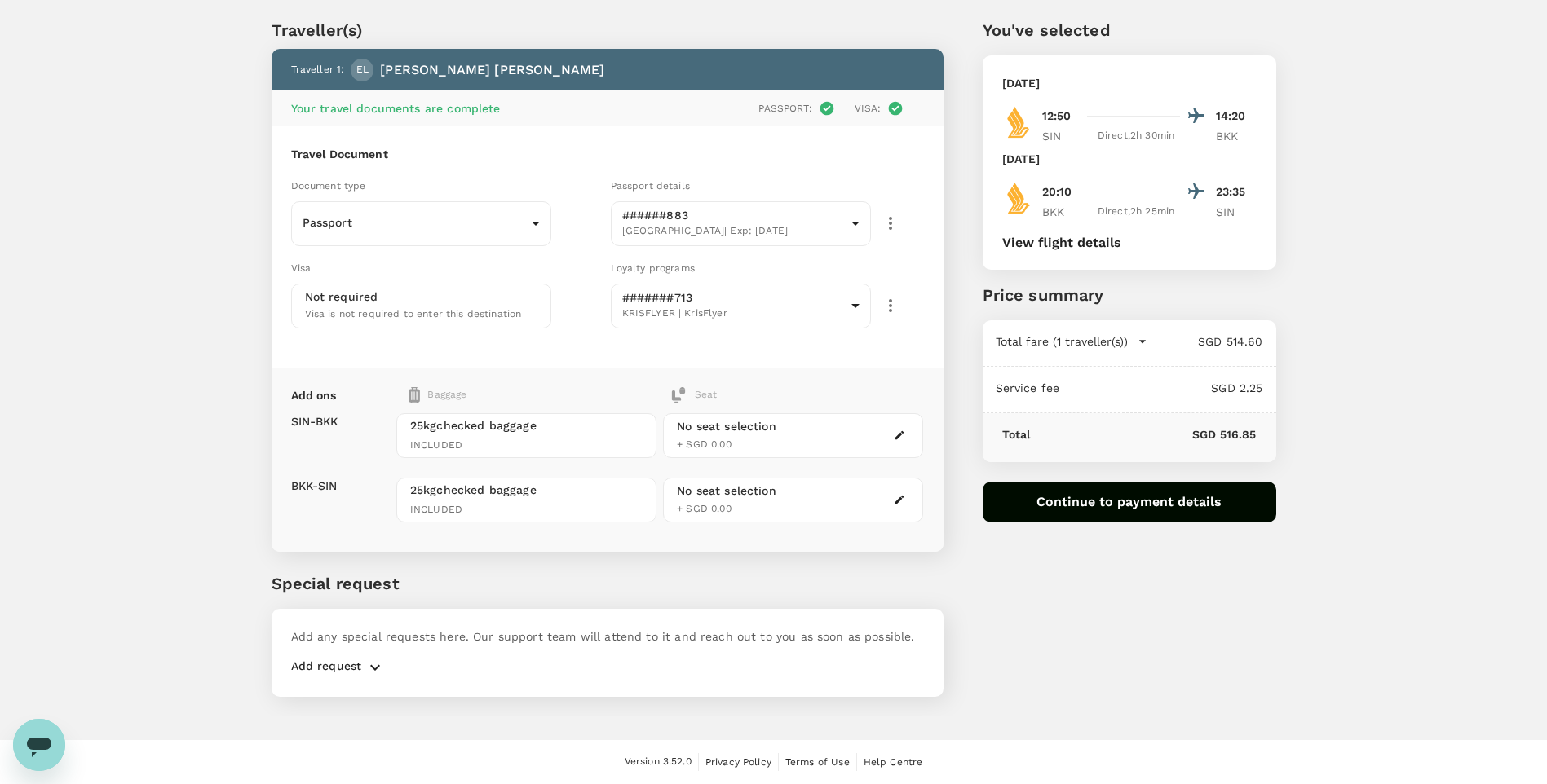
click at [858, 428] on div "No seat selection + SGD 0.00" at bounding box center [792, 435] width 260 height 45
click at [901, 432] on icon "button" at bounding box center [900, 435] width 12 height 12
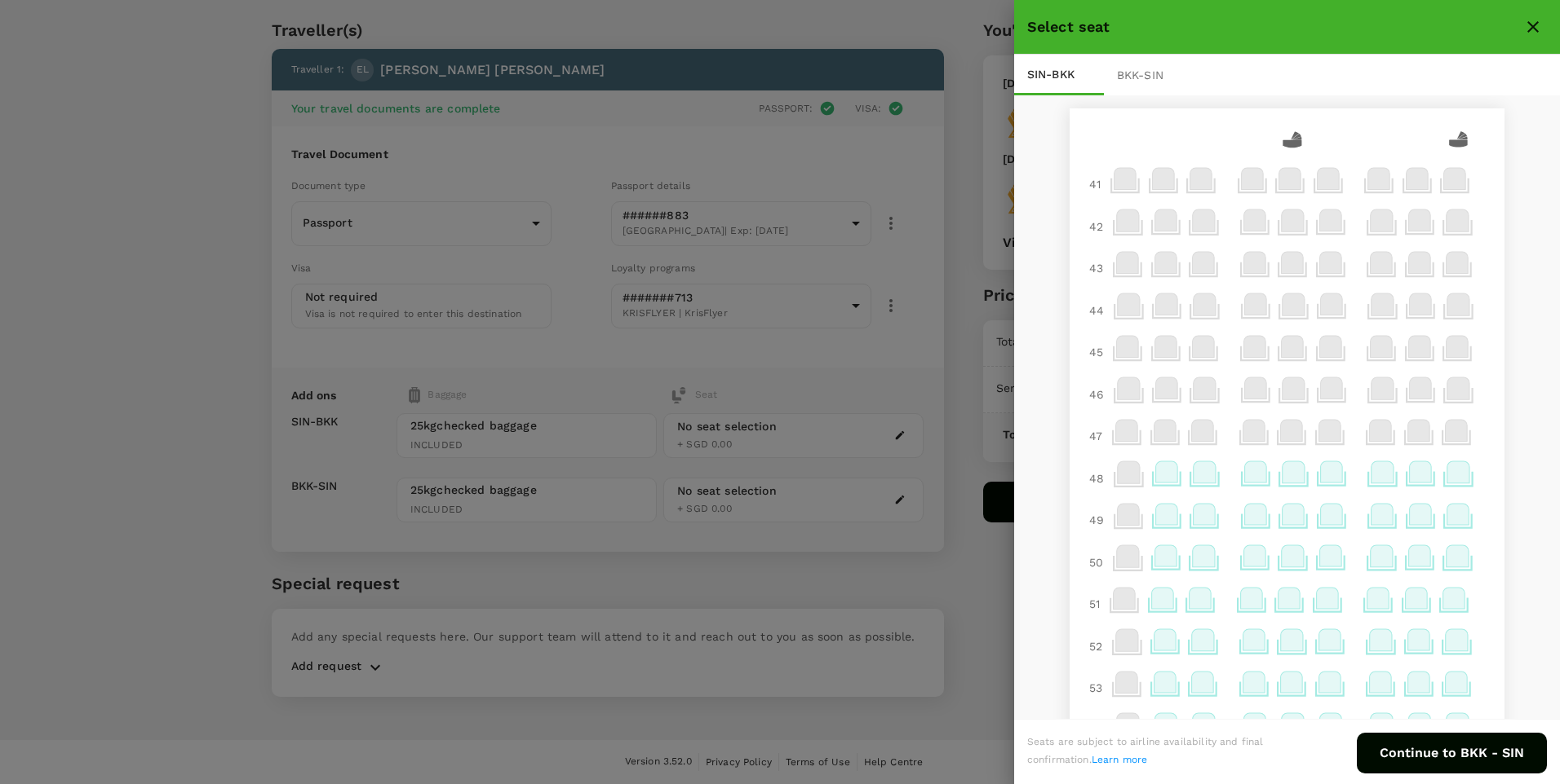
click at [1107, 476] on icon at bounding box center [1204, 472] width 22 height 21
click at [1107, 440] on p "Select" at bounding box center [1398, 436] width 36 height 16
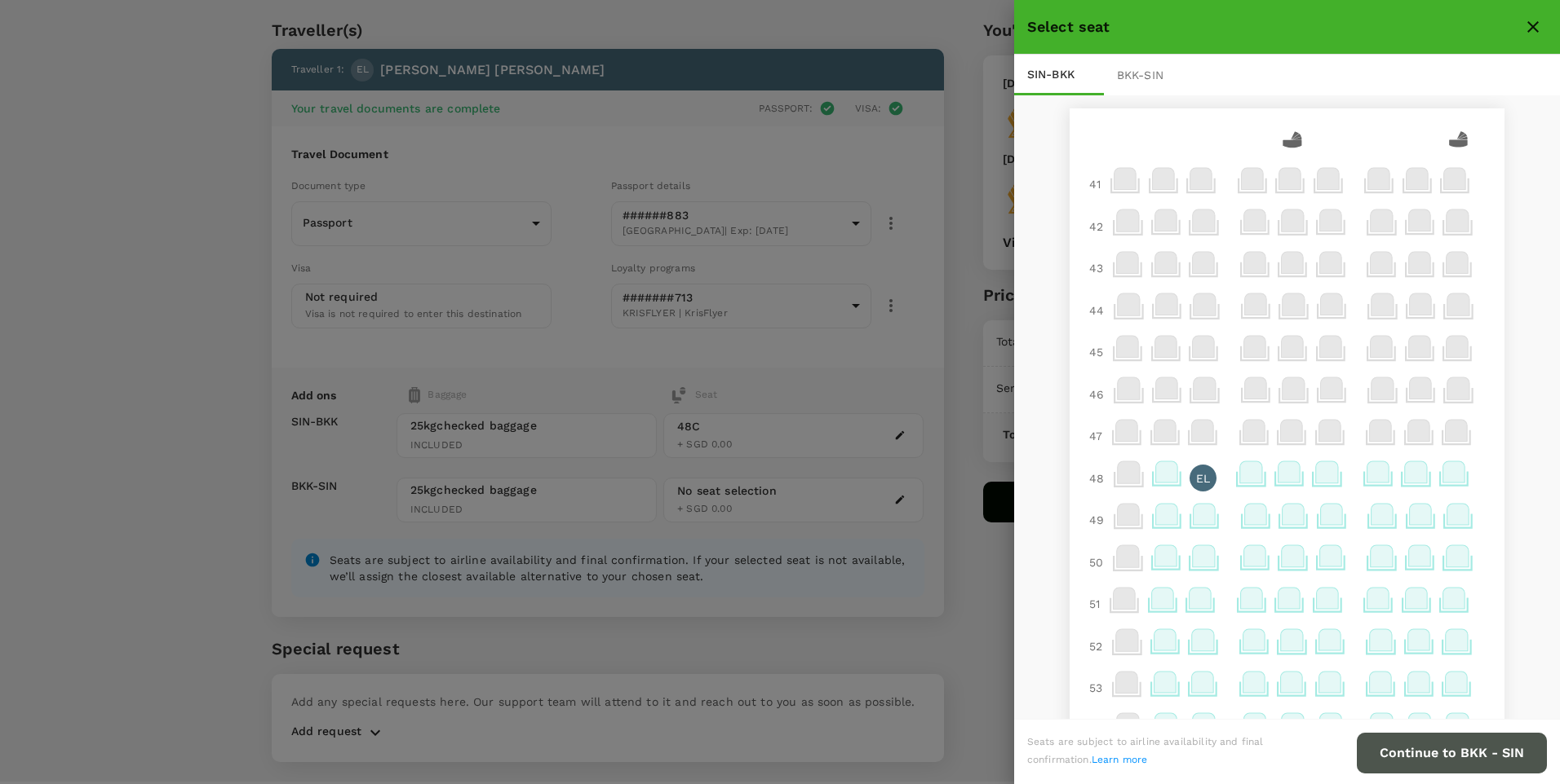
click at [1107, 529] on button "Continue to BKK - SIN" at bounding box center [1452, 754] width 191 height 41
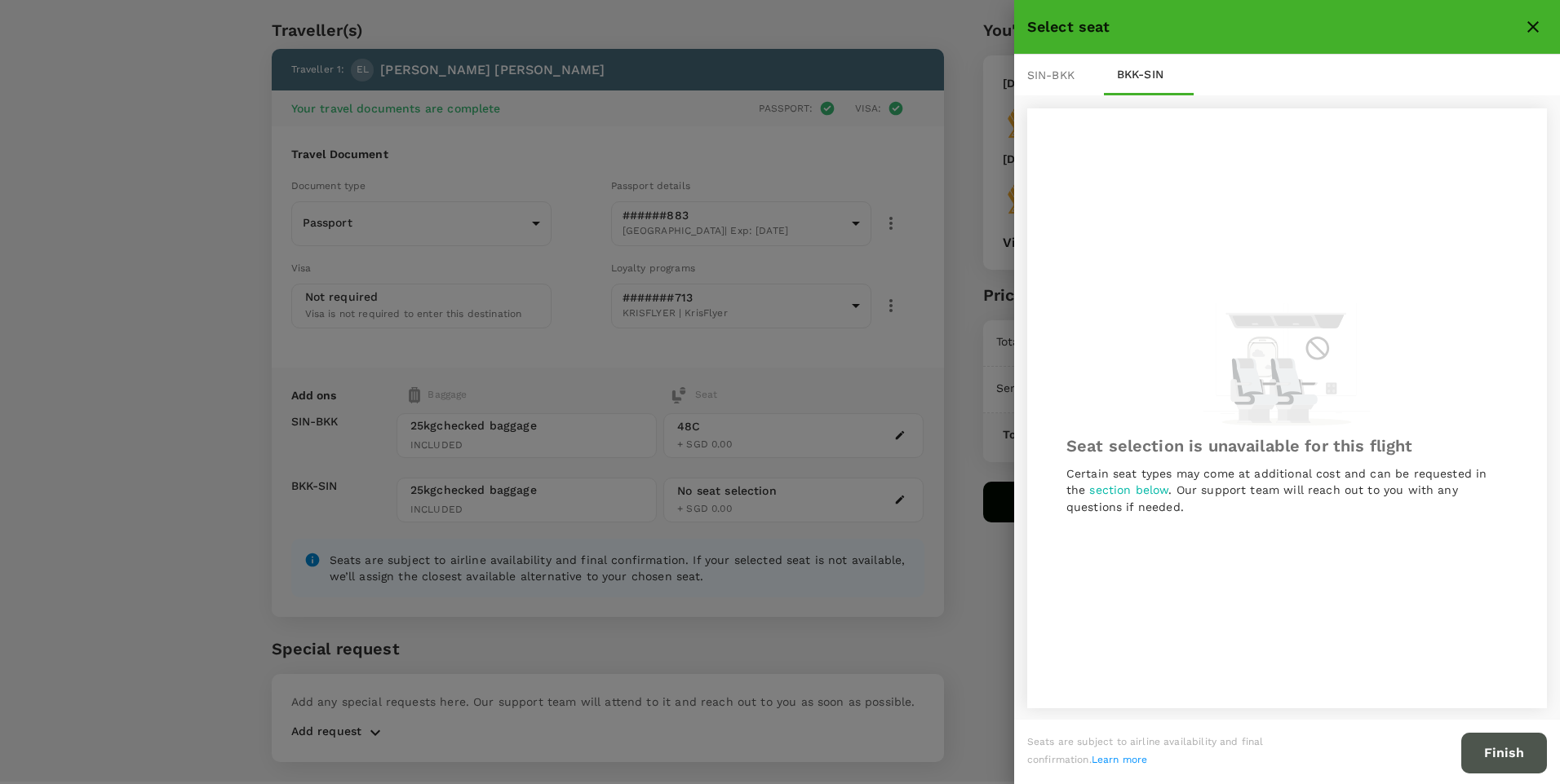
click at [1107, 529] on button "Finish" at bounding box center [1504, 754] width 86 height 41
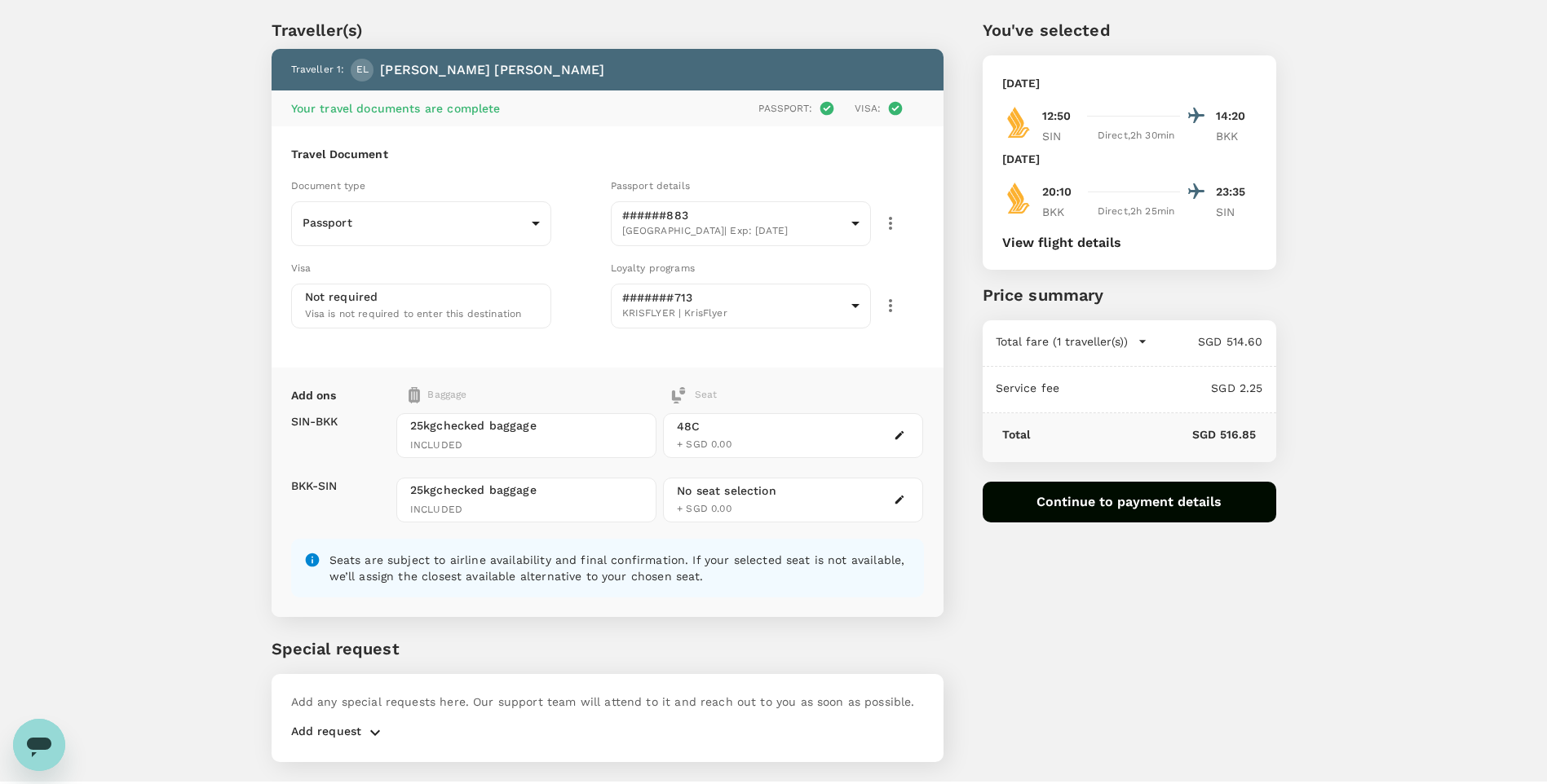
click at [909, 508] on div at bounding box center [900, 500] width 20 height 20
click at [901, 506] on button "button" at bounding box center [900, 500] width 20 height 20
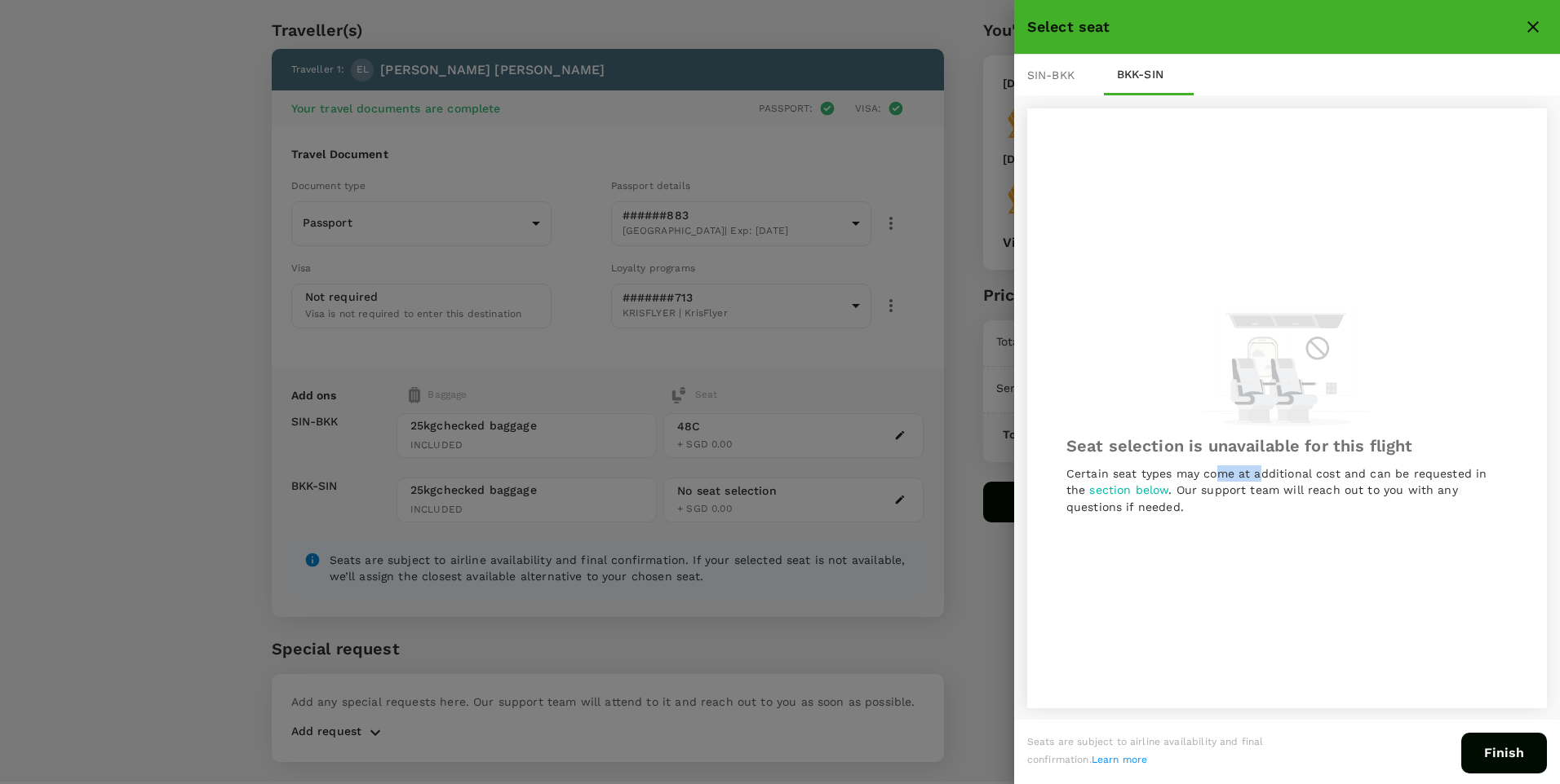
drag, startPoint x: 1216, startPoint y: 477, endPoint x: 1339, endPoint y: 489, distance: 123.6
click at [1107, 489] on p "Certain seat types may come at additional cost and can be requested in the sect…" at bounding box center [1286, 490] width 441 height 49
drag, startPoint x: 1339, startPoint y: 489, endPoint x: 1361, endPoint y: 505, distance: 27.2
click at [1107, 496] on p "Certain seat types may come at additional cost and can be requested in the sect…" at bounding box center [1286, 490] width 441 height 49
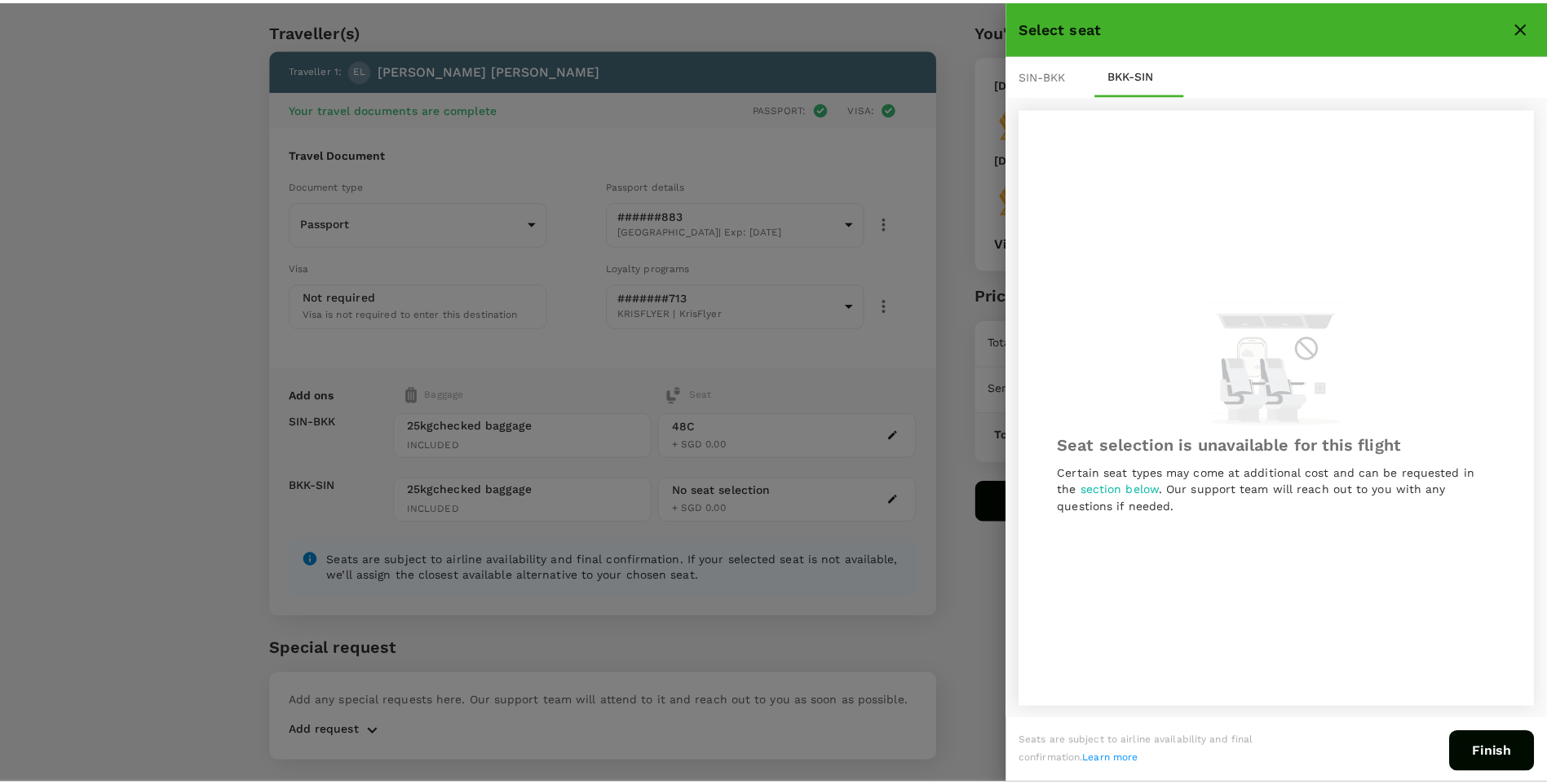
scroll to position [3, 0]
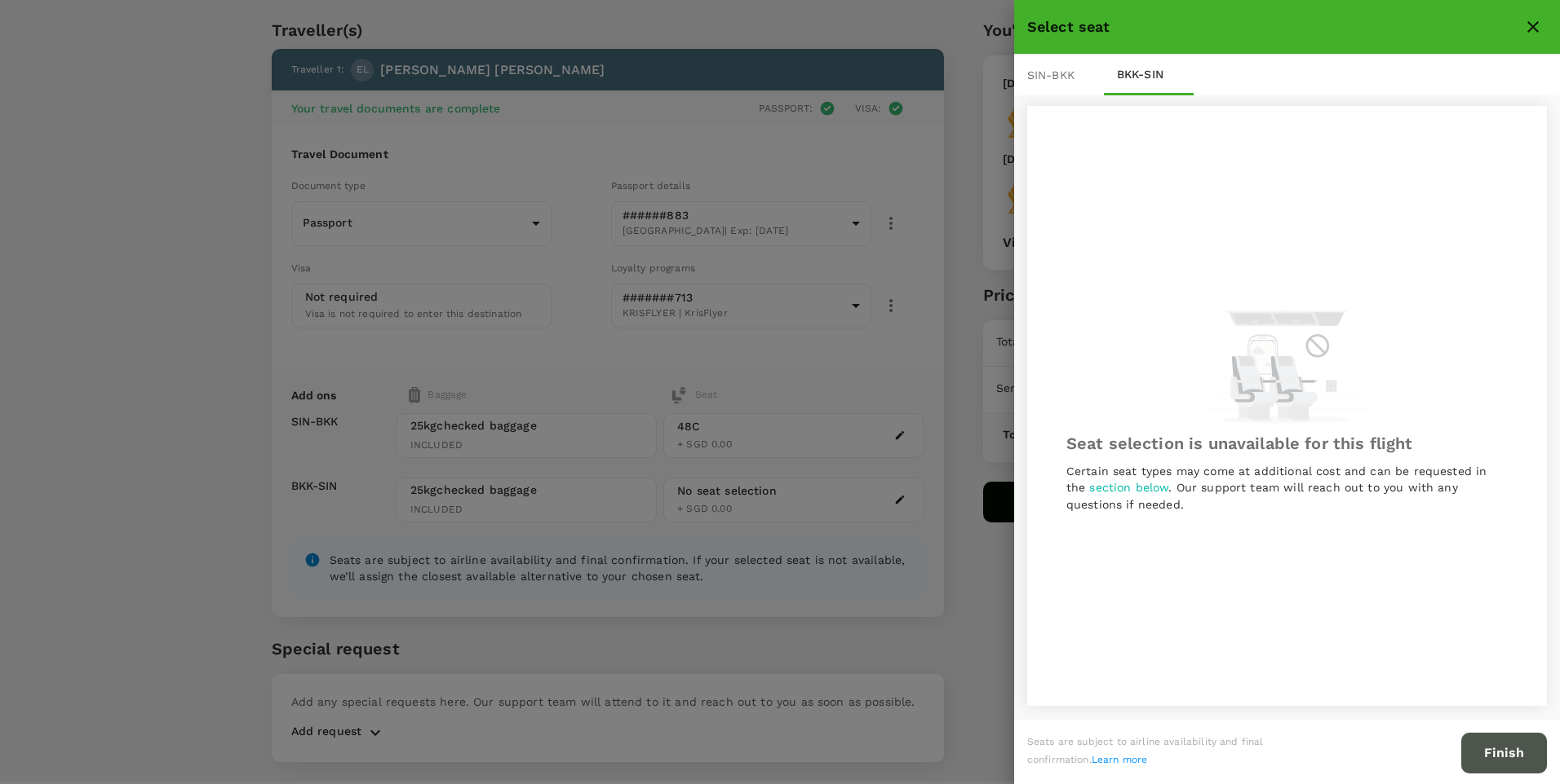
click at [1107, 529] on button "Finish" at bounding box center [1504, 754] width 86 height 41
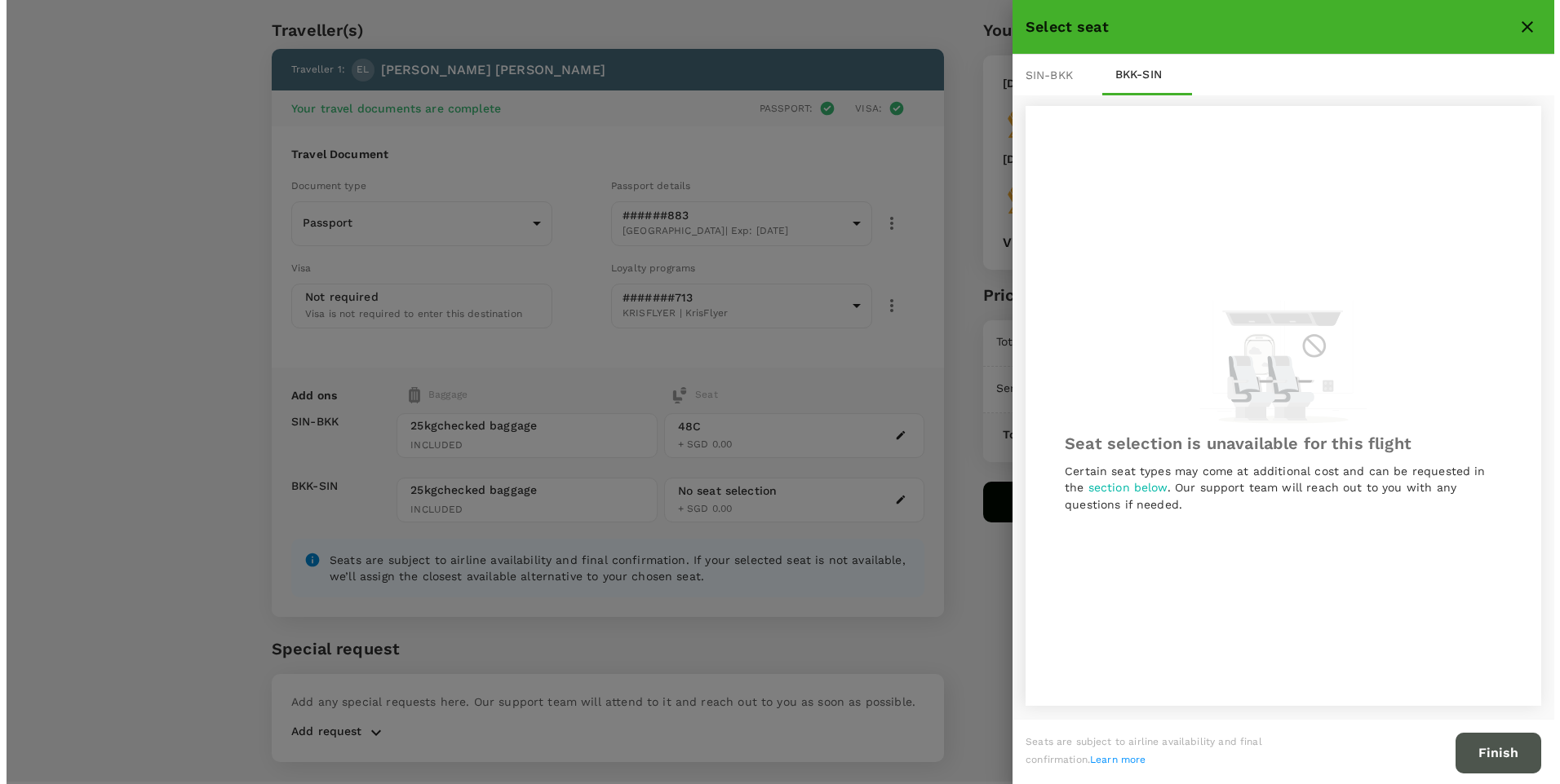
scroll to position [0, 0]
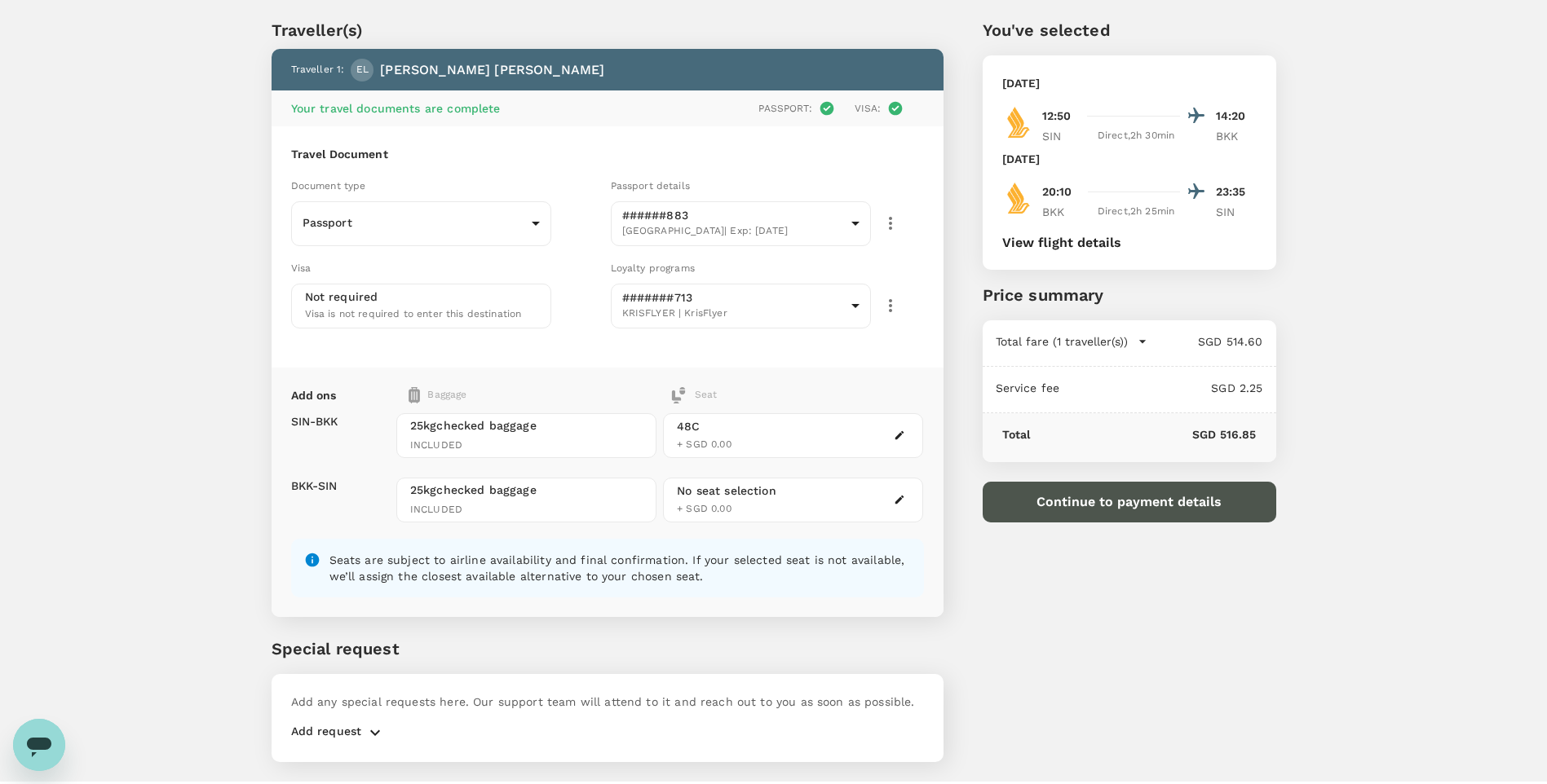
click at [1107, 510] on button "Continue to payment details" at bounding box center [1129, 502] width 293 height 41
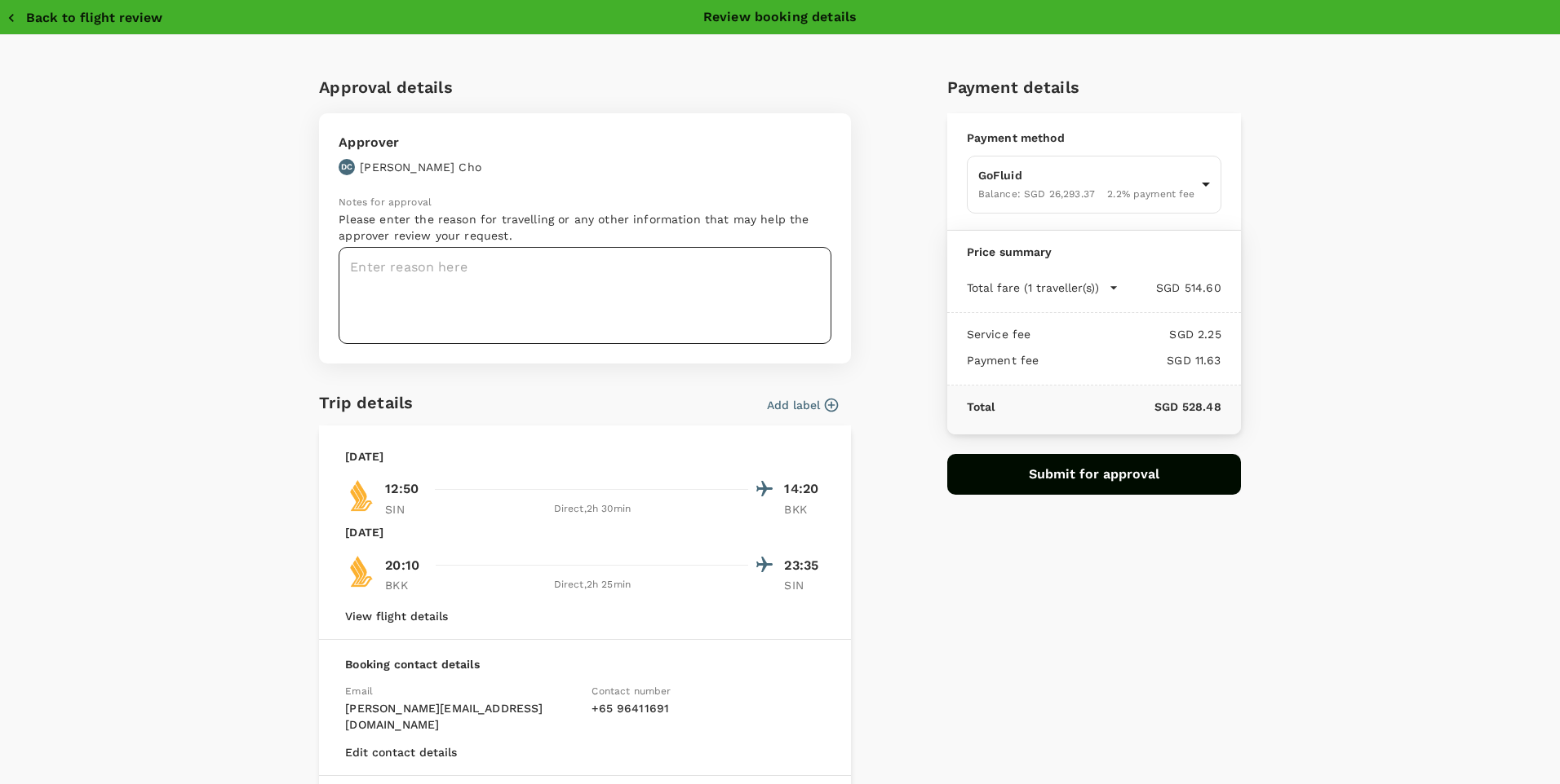
click at [566, 294] on textarea at bounding box center [584, 295] width 493 height 97
type textarea "C"
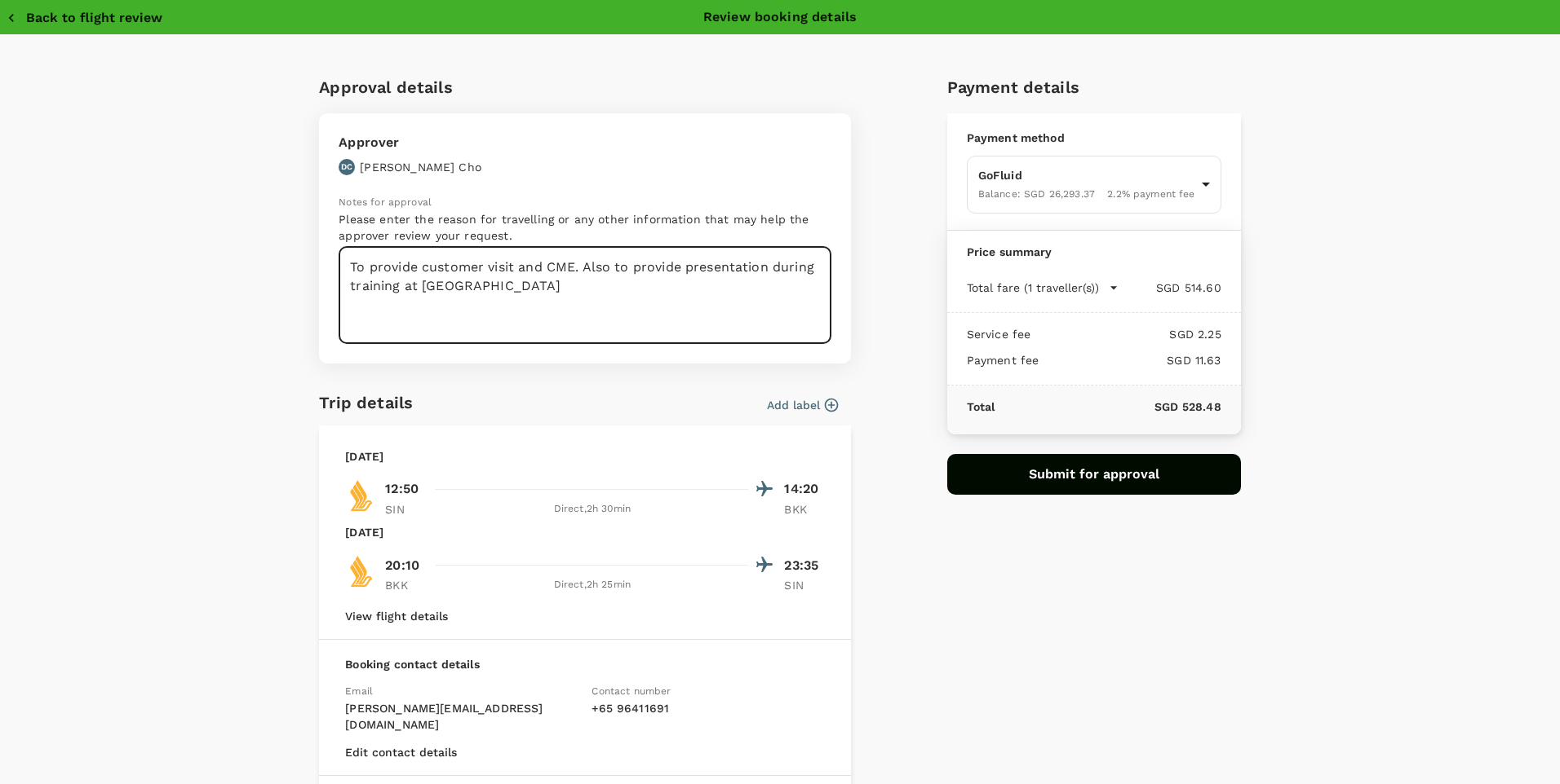
type textarea "To provide customer visit and CME. Also to provide presentation during training…"
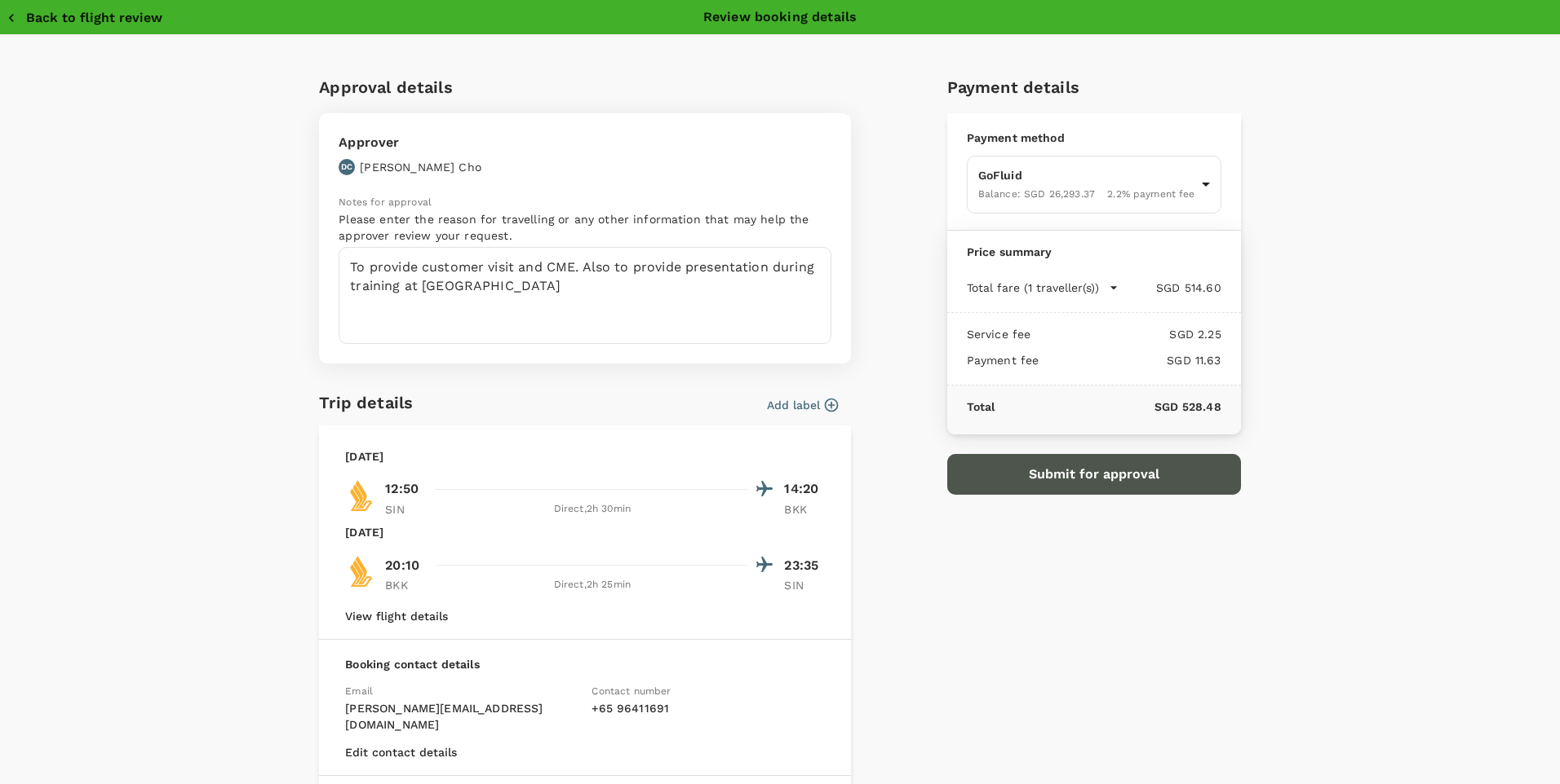
click at [1107, 457] on button "Submit for approval" at bounding box center [1094, 475] width 293 height 41
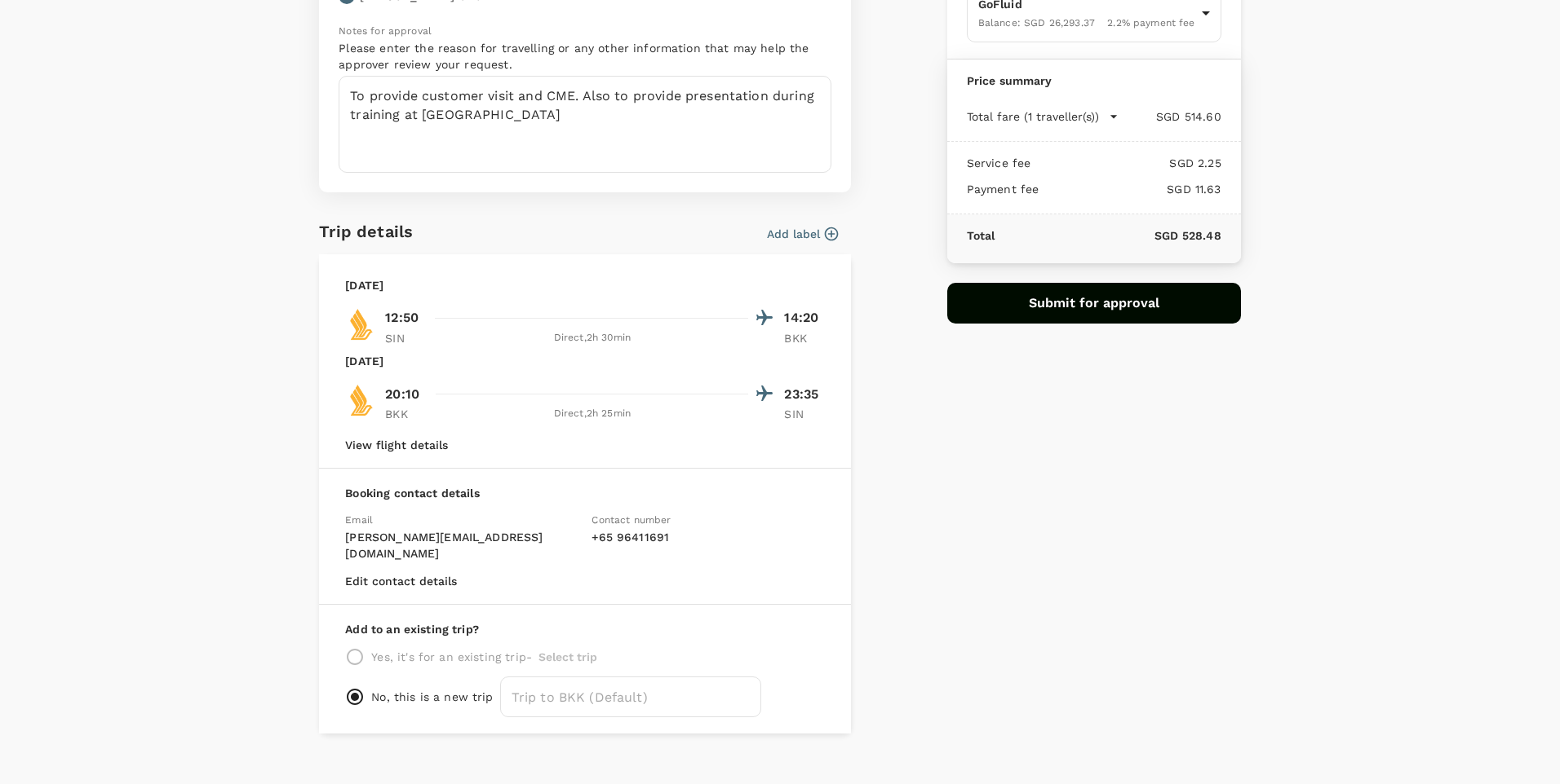
scroll to position [179, 0]
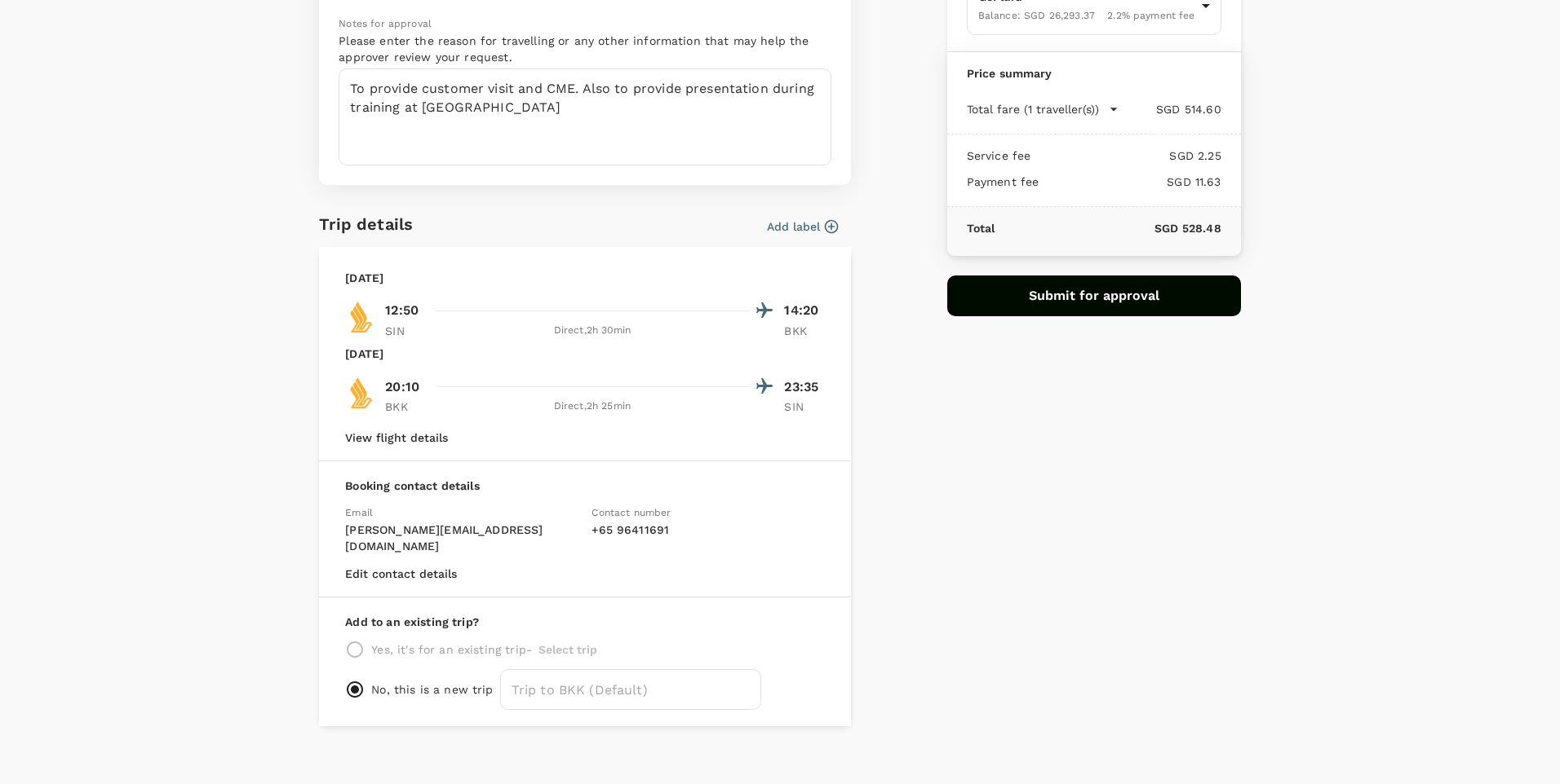
click at [805, 227] on button "Add label" at bounding box center [801, 226] width 71 height 16
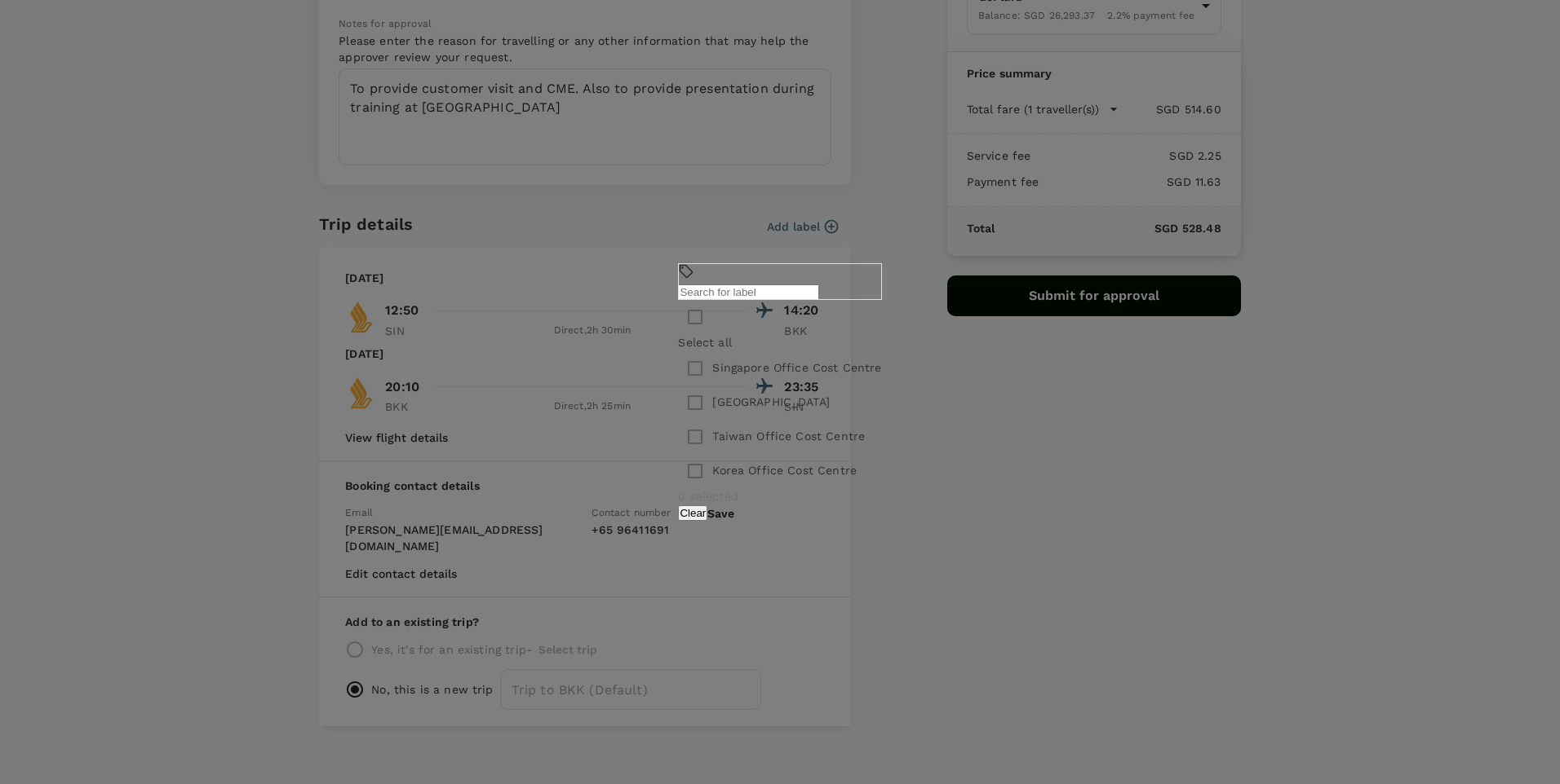
click at [678, 367] on input "checkbox" at bounding box center [695, 368] width 34 height 34
checkbox input "true"
click at [881, 511] on div "1 selected Clear Save" at bounding box center [779, 504] width 203 height 32
click at [734, 517] on button "Save" at bounding box center [721, 513] width 27 height 13
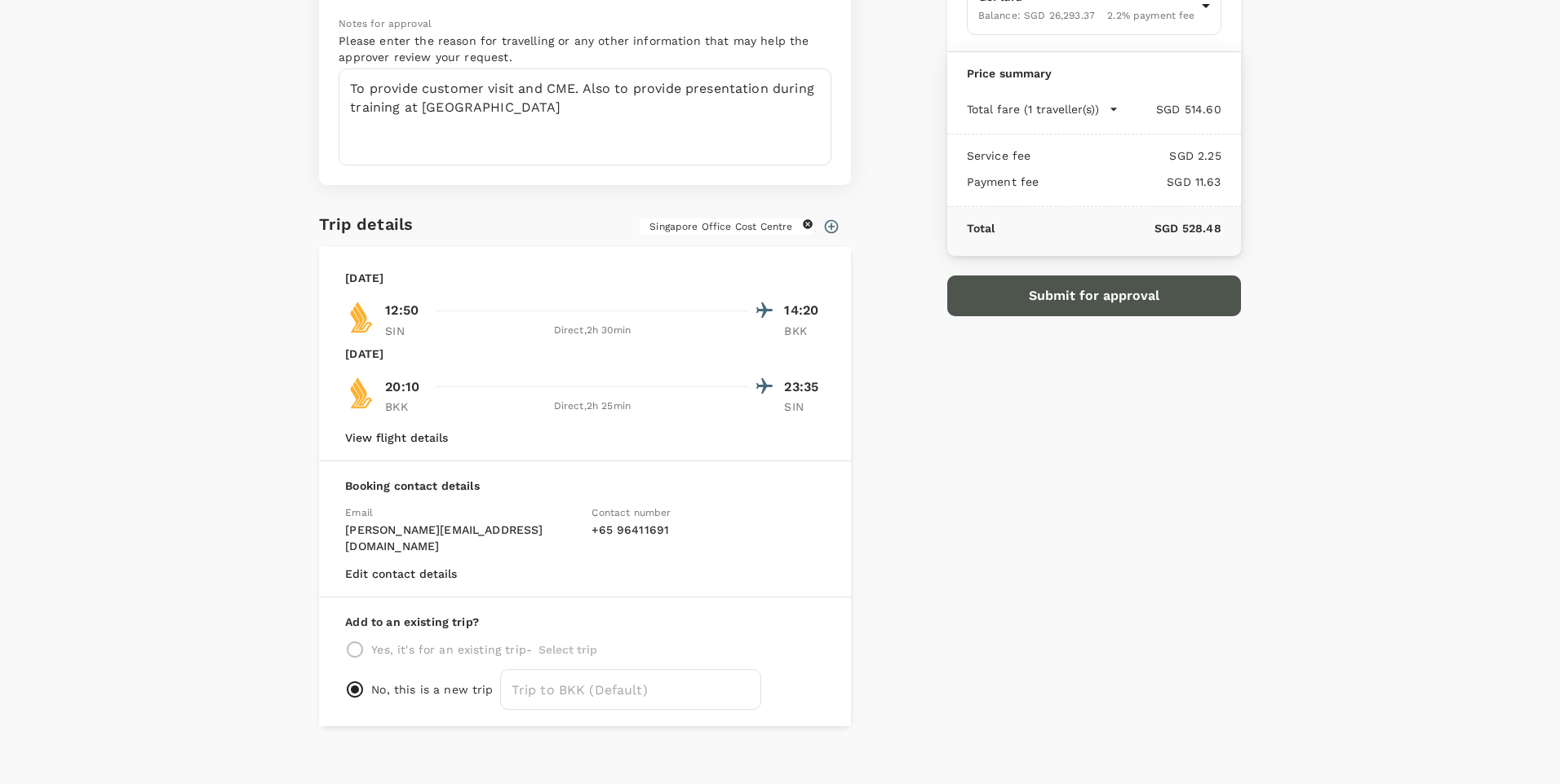
click at [1061, 305] on button "Submit for approval" at bounding box center [1094, 296] width 293 height 41
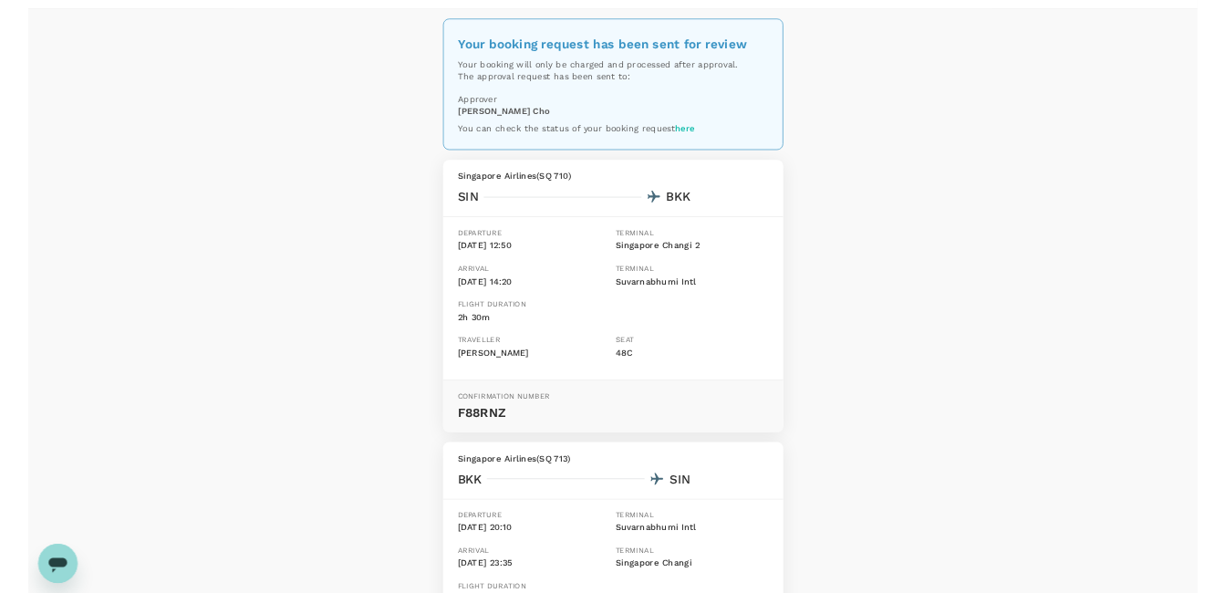
scroll to position [397, 0]
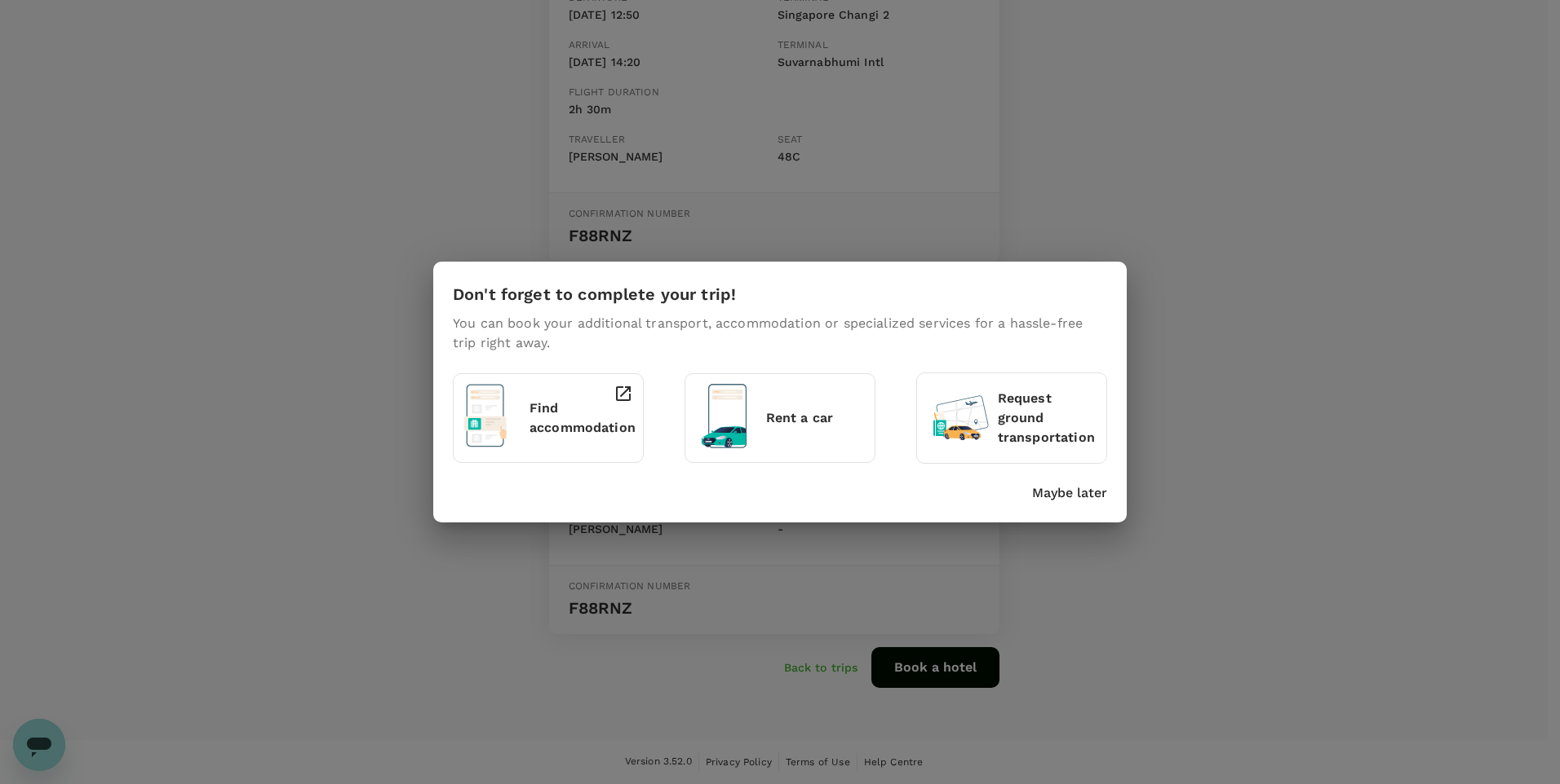
click at [1065, 493] on p "Maybe later" at bounding box center [1070, 493] width 75 height 20
